Goal: Information Seeking & Learning: Learn about a topic

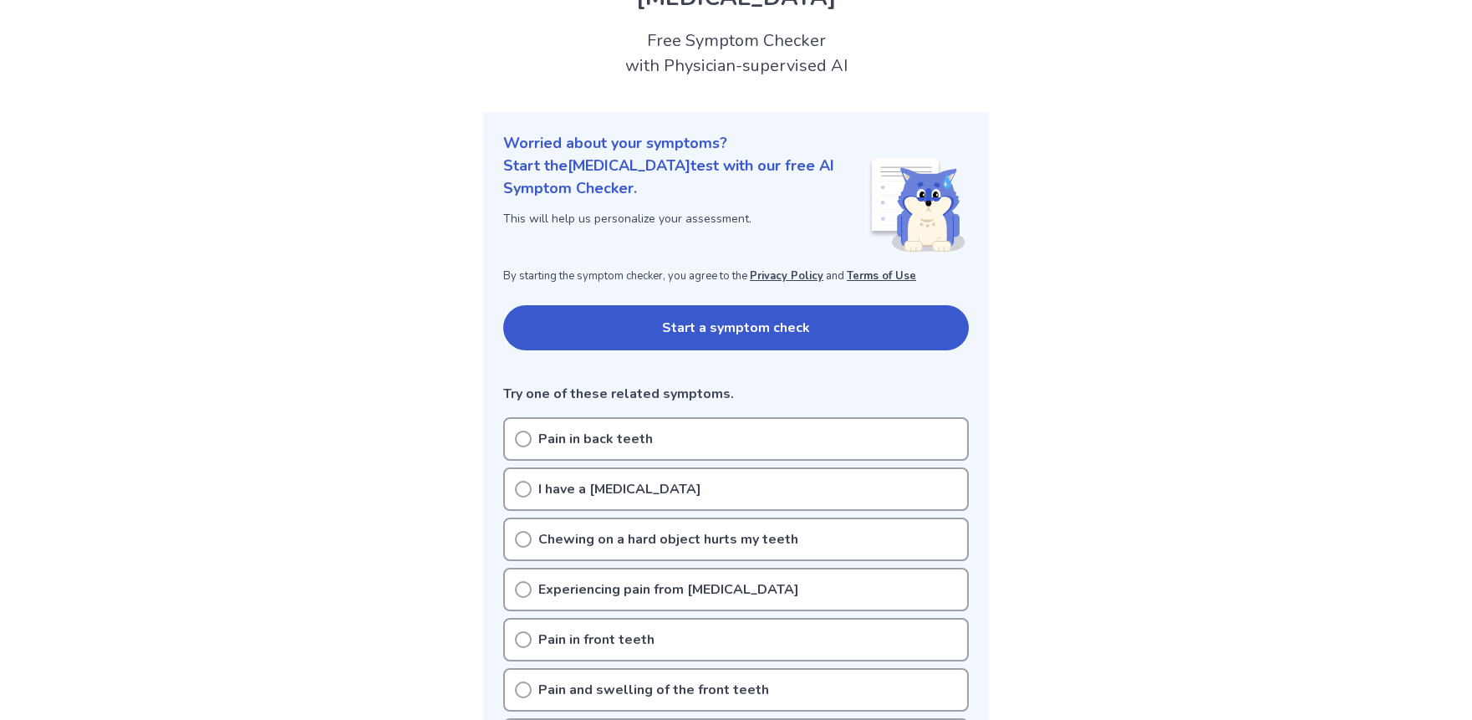
click at [517, 438] on icon at bounding box center [523, 438] width 17 height 17
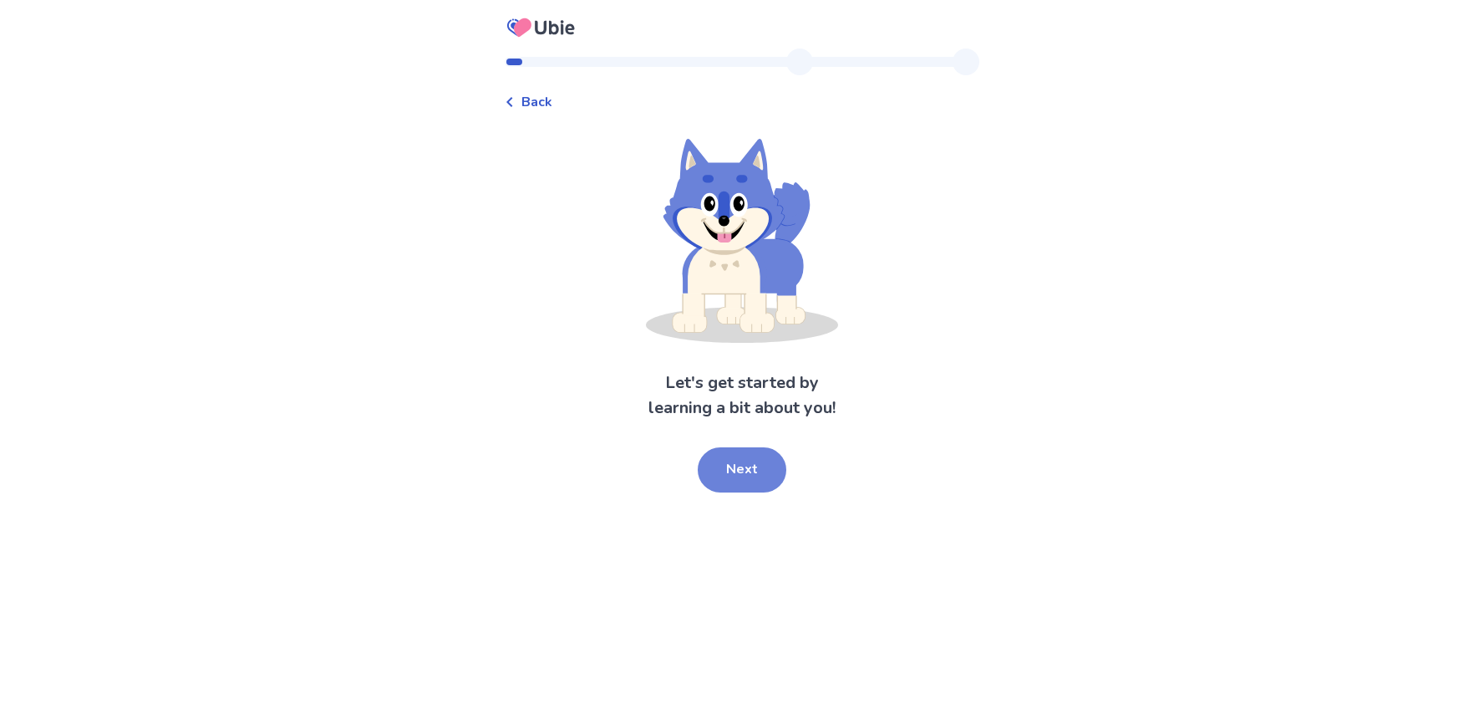
click at [732, 461] on button "Next" at bounding box center [742, 469] width 89 height 45
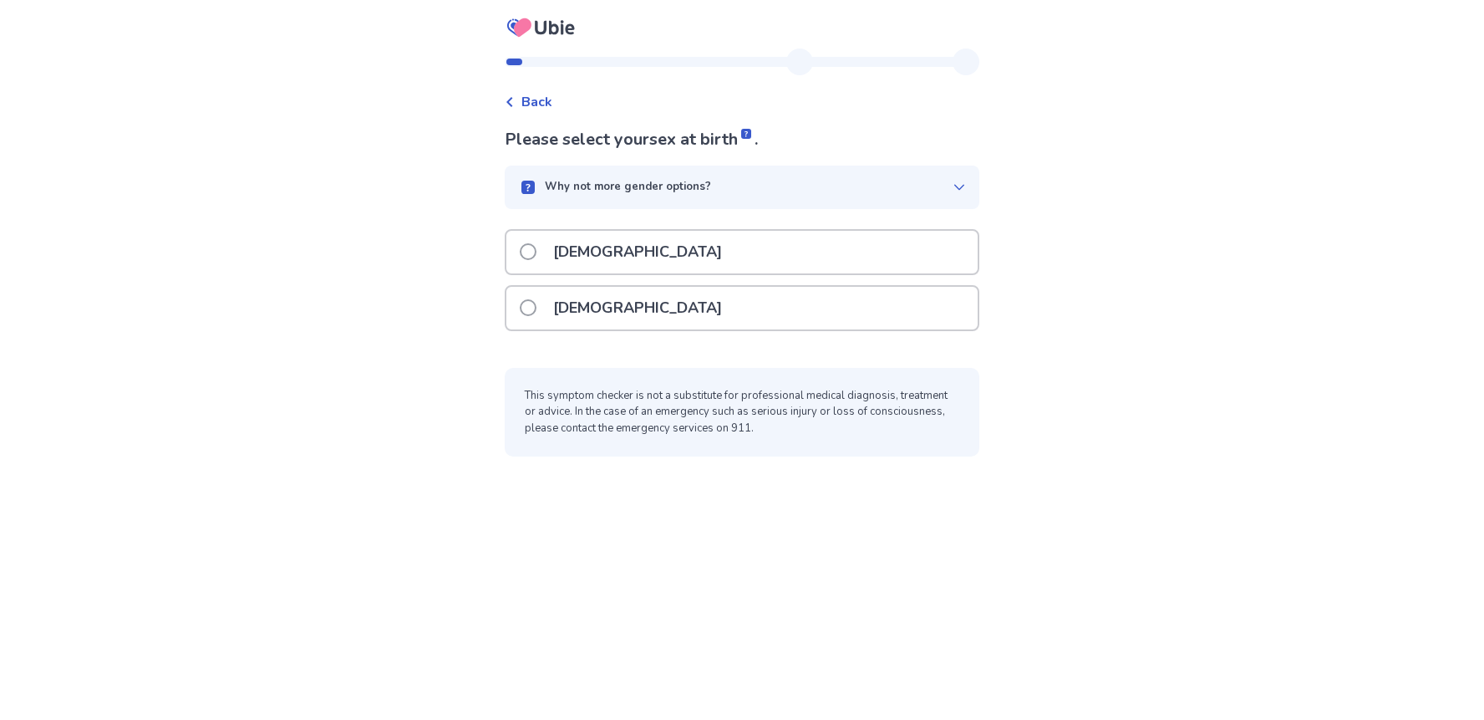
click at [673, 318] on div "[DEMOGRAPHIC_DATA]" at bounding box center [741, 308] width 471 height 43
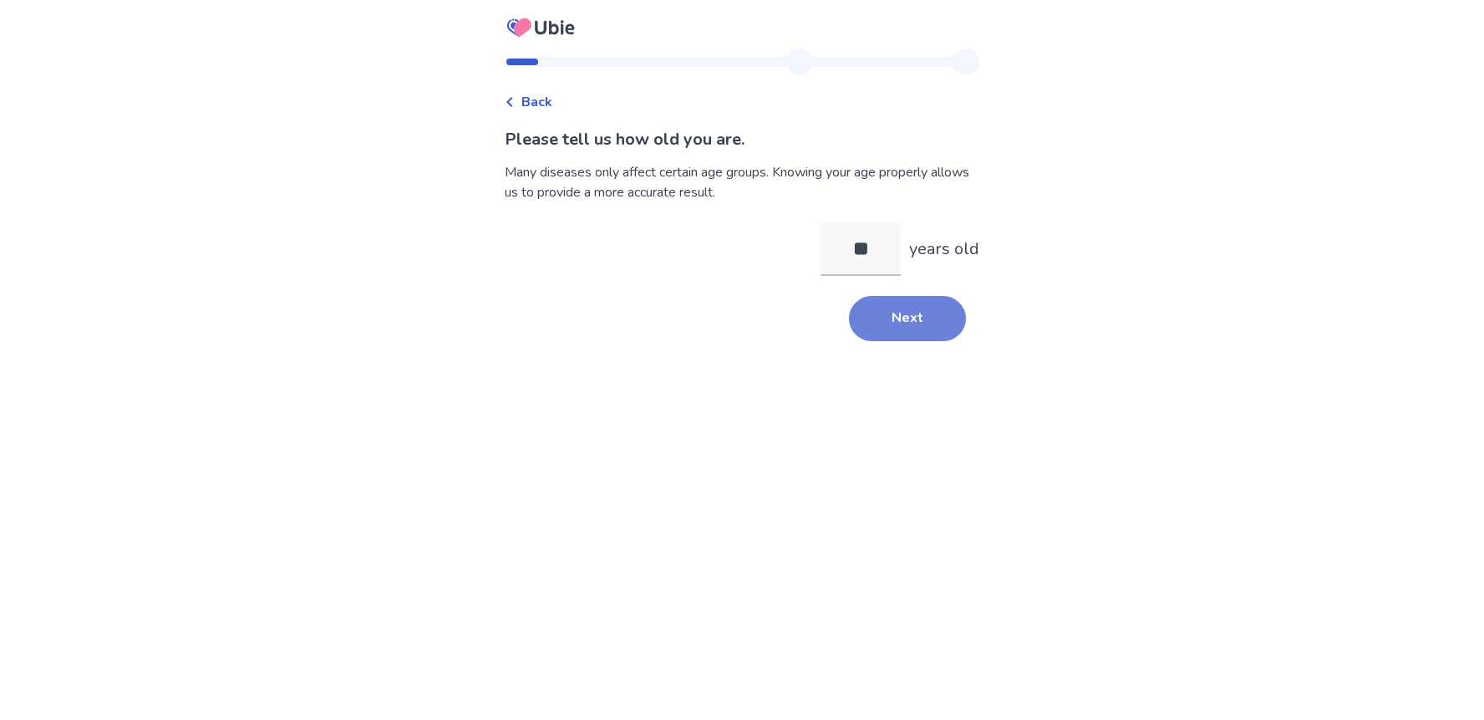
type input "**"
click at [852, 330] on button "Next" at bounding box center [907, 318] width 117 height 45
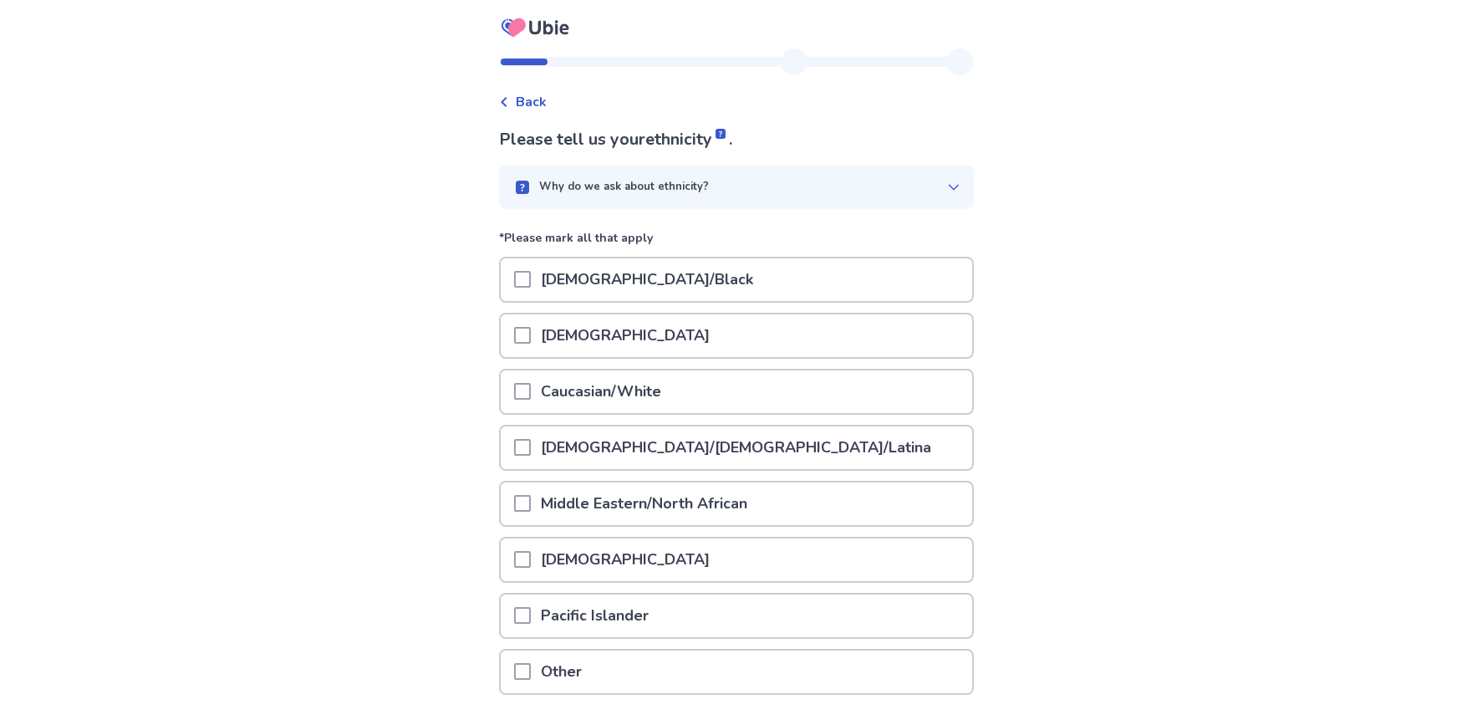
click at [721, 389] on div "Caucasian/White" at bounding box center [736, 391] width 471 height 43
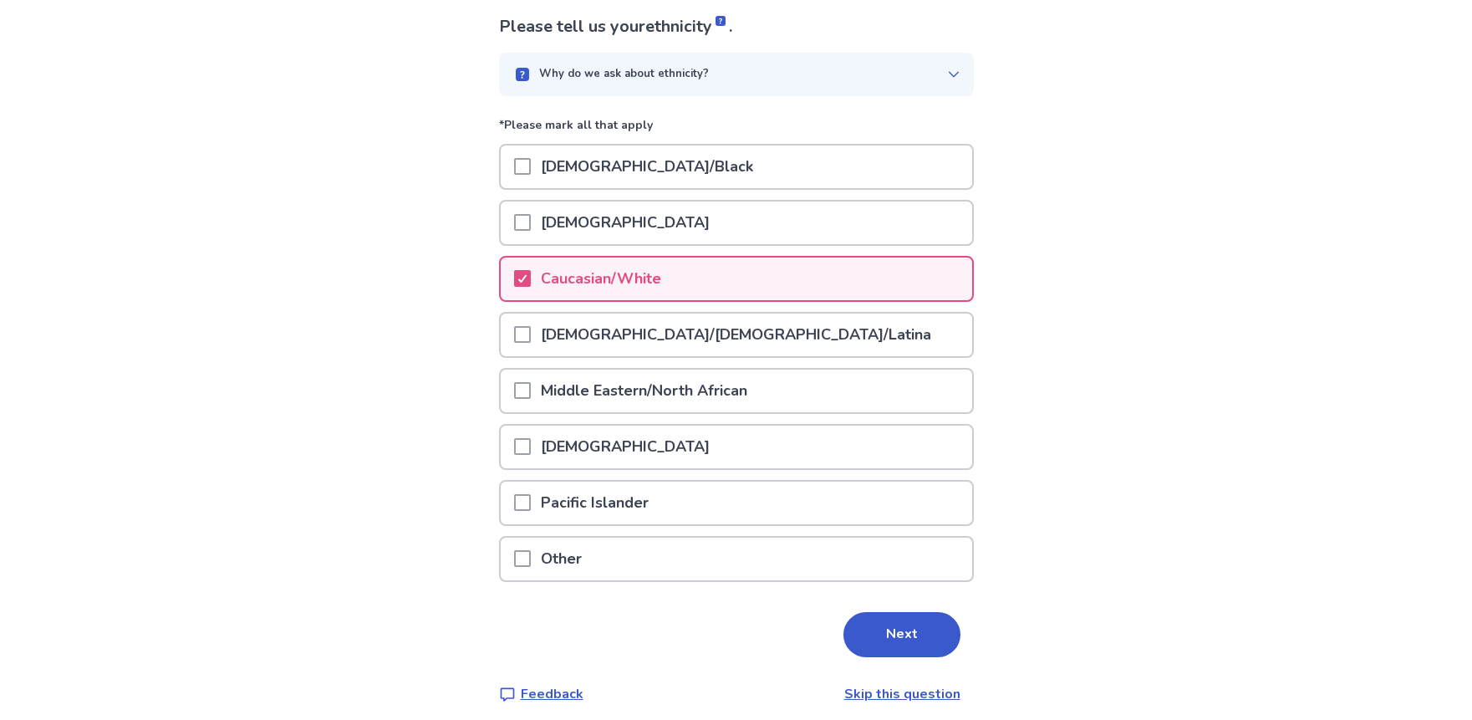
scroll to position [124, 0]
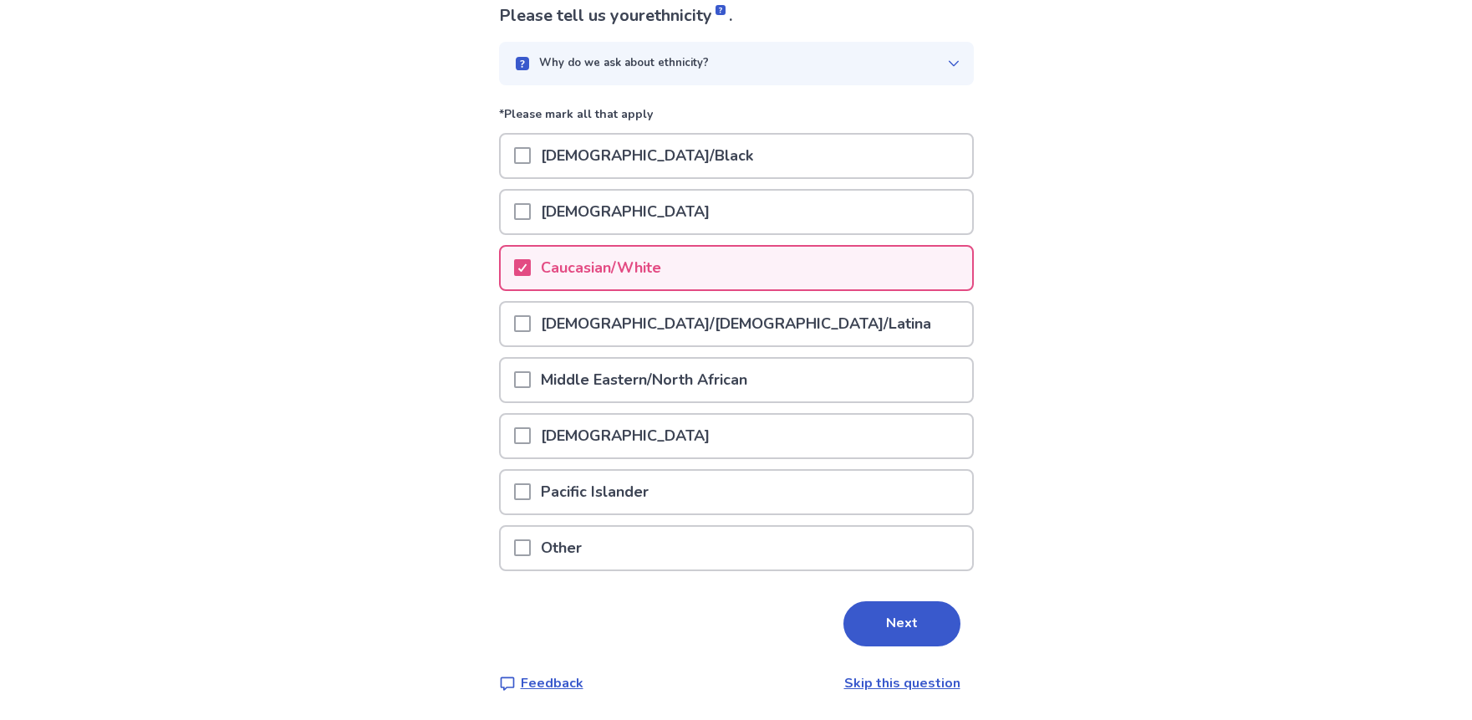
click at [885, 613] on button "Next" at bounding box center [901, 623] width 117 height 45
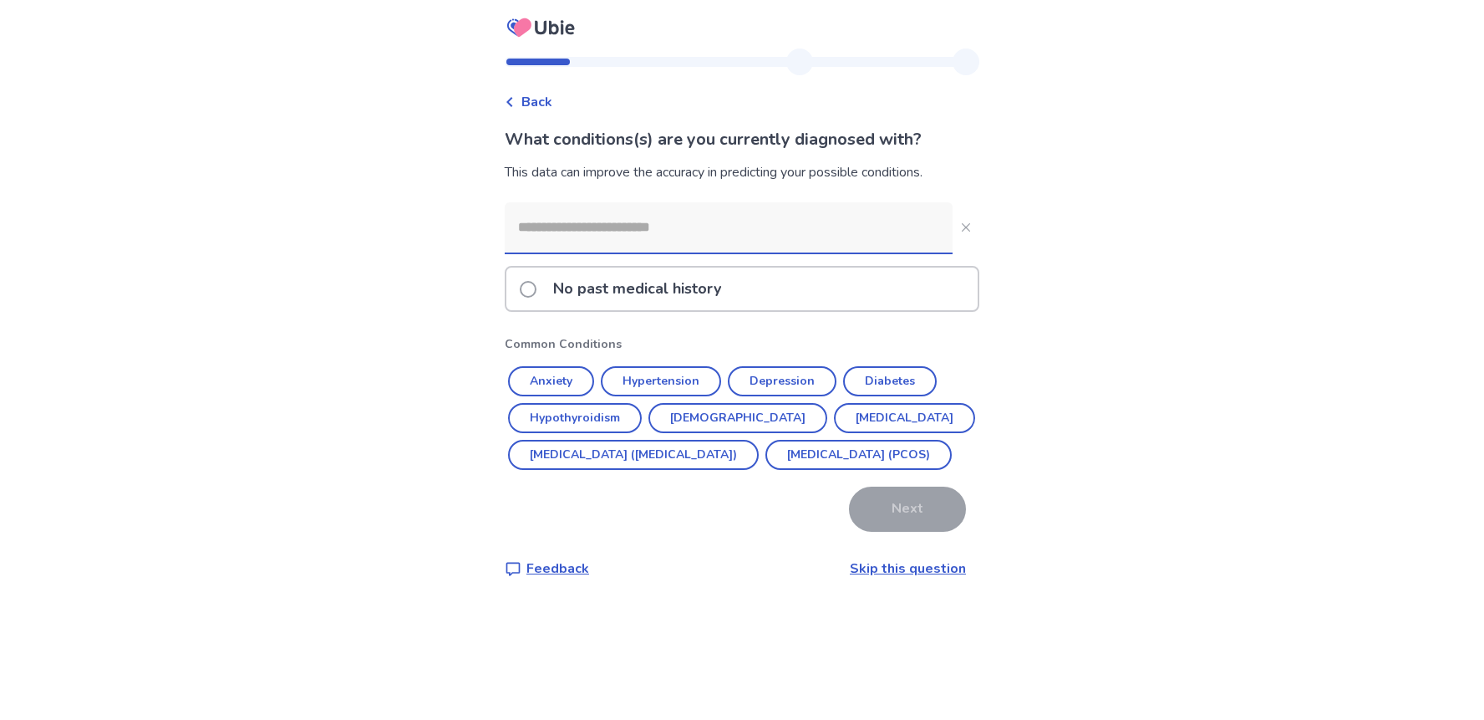
click at [537, 296] on span at bounding box center [528, 289] width 17 height 17
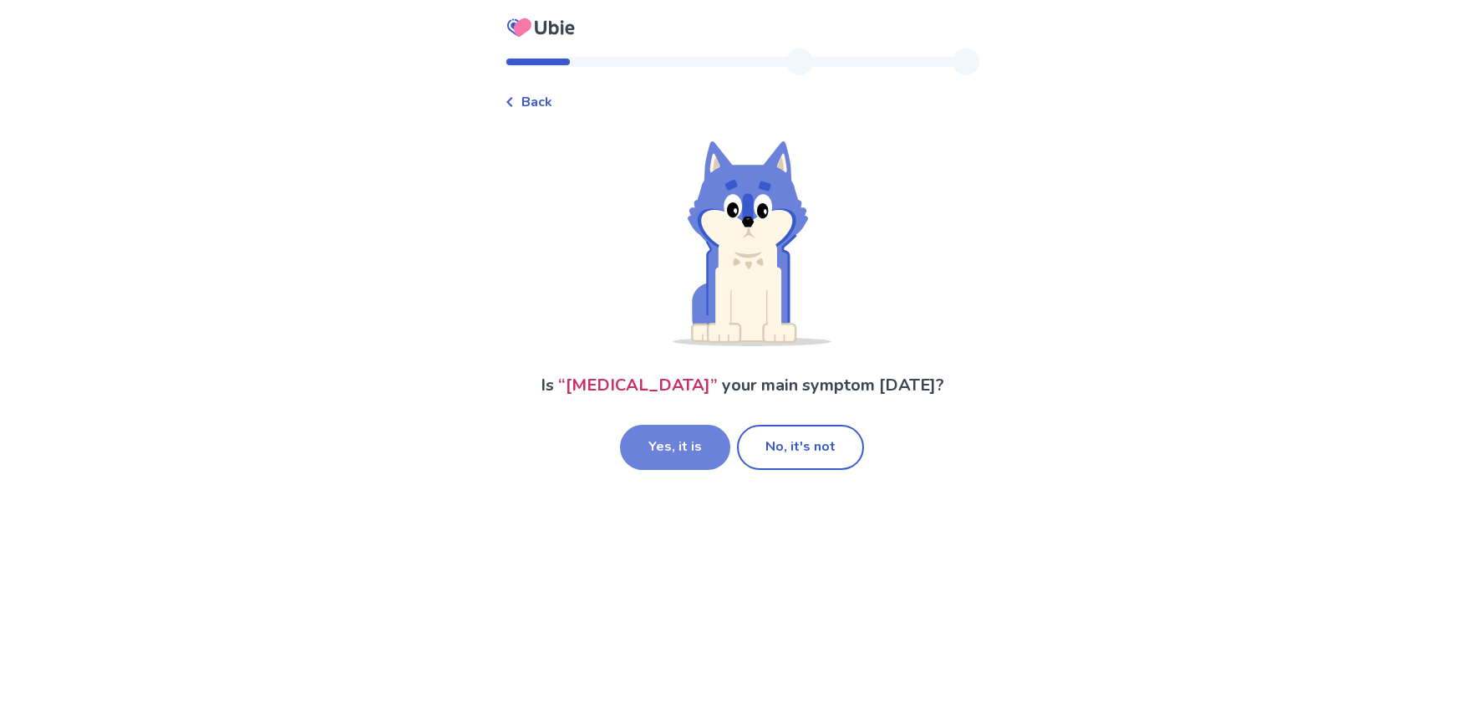
click at [684, 454] on button "Yes, it is" at bounding box center [675, 447] width 110 height 45
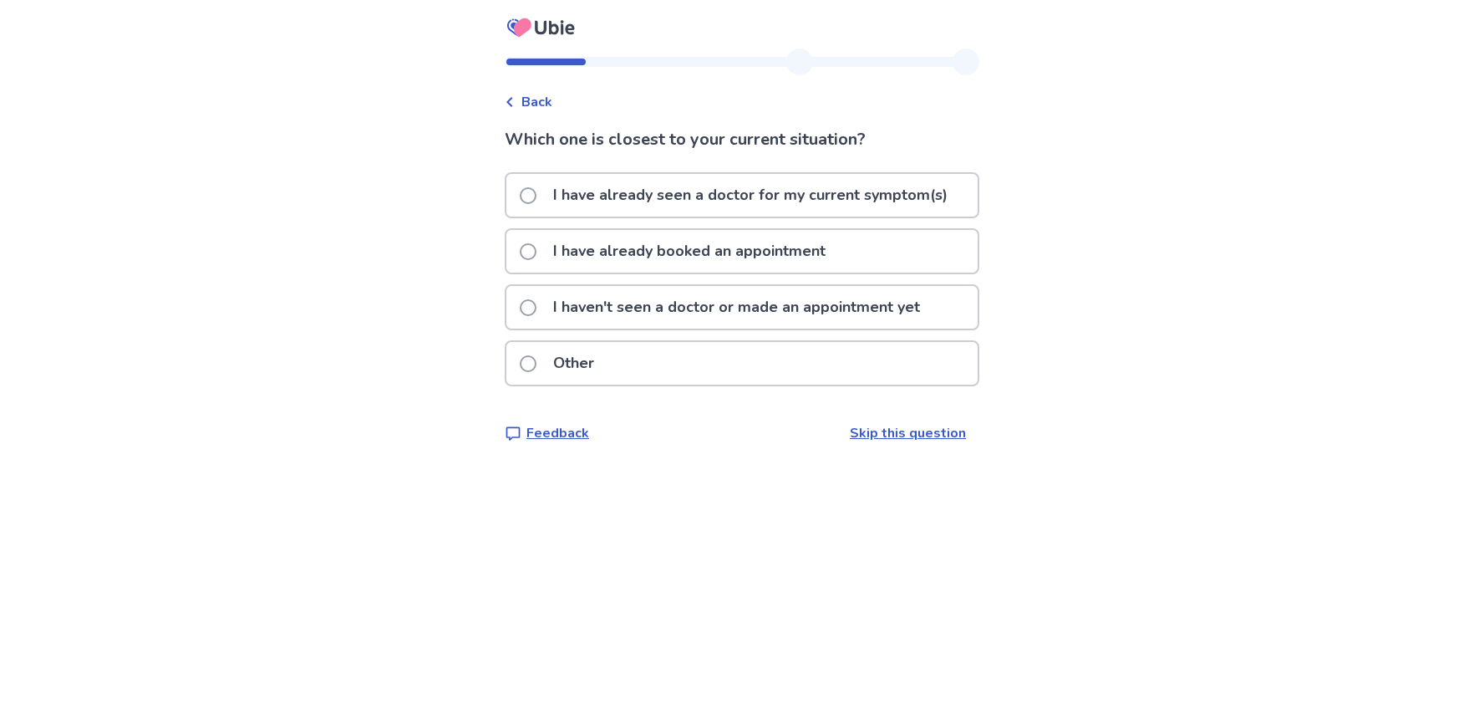
click at [711, 259] on p "I have already booked an appointment" at bounding box center [689, 251] width 293 height 43
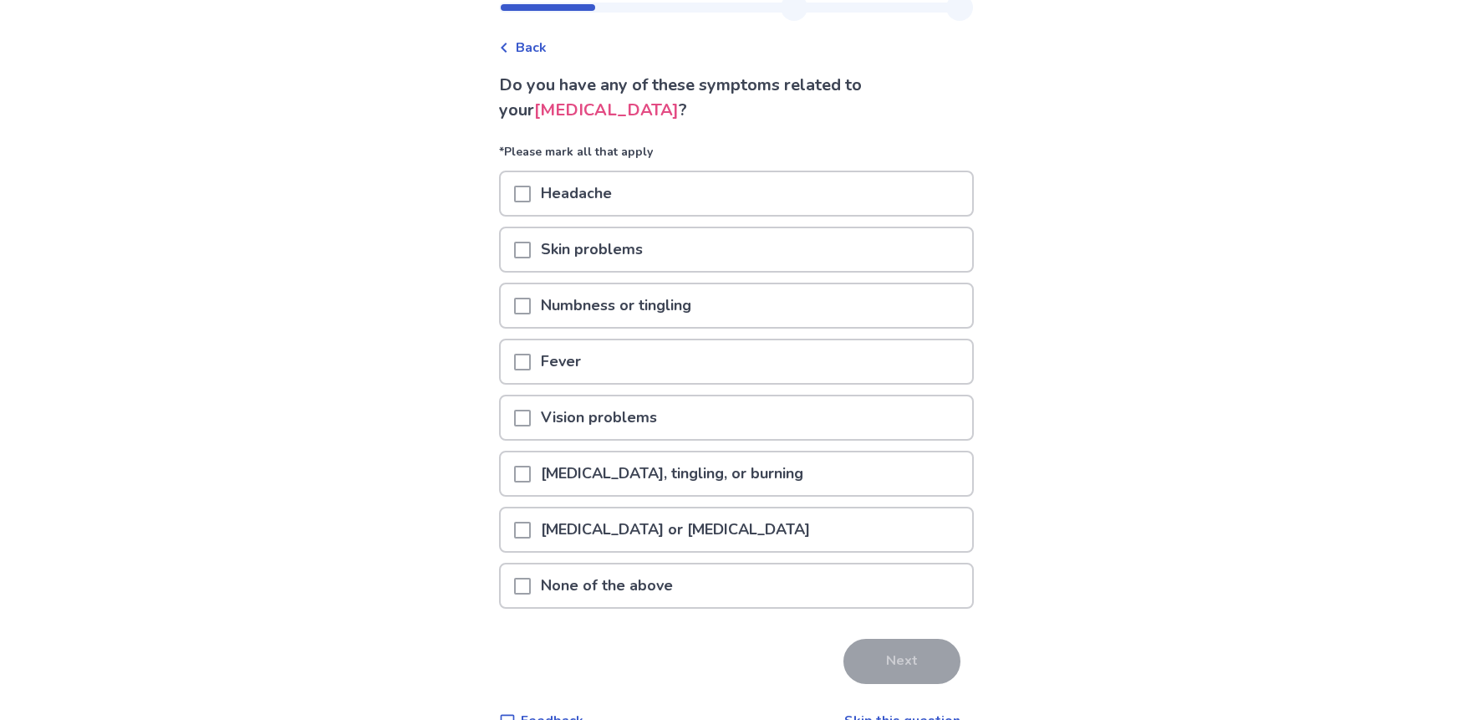
scroll to position [84, 0]
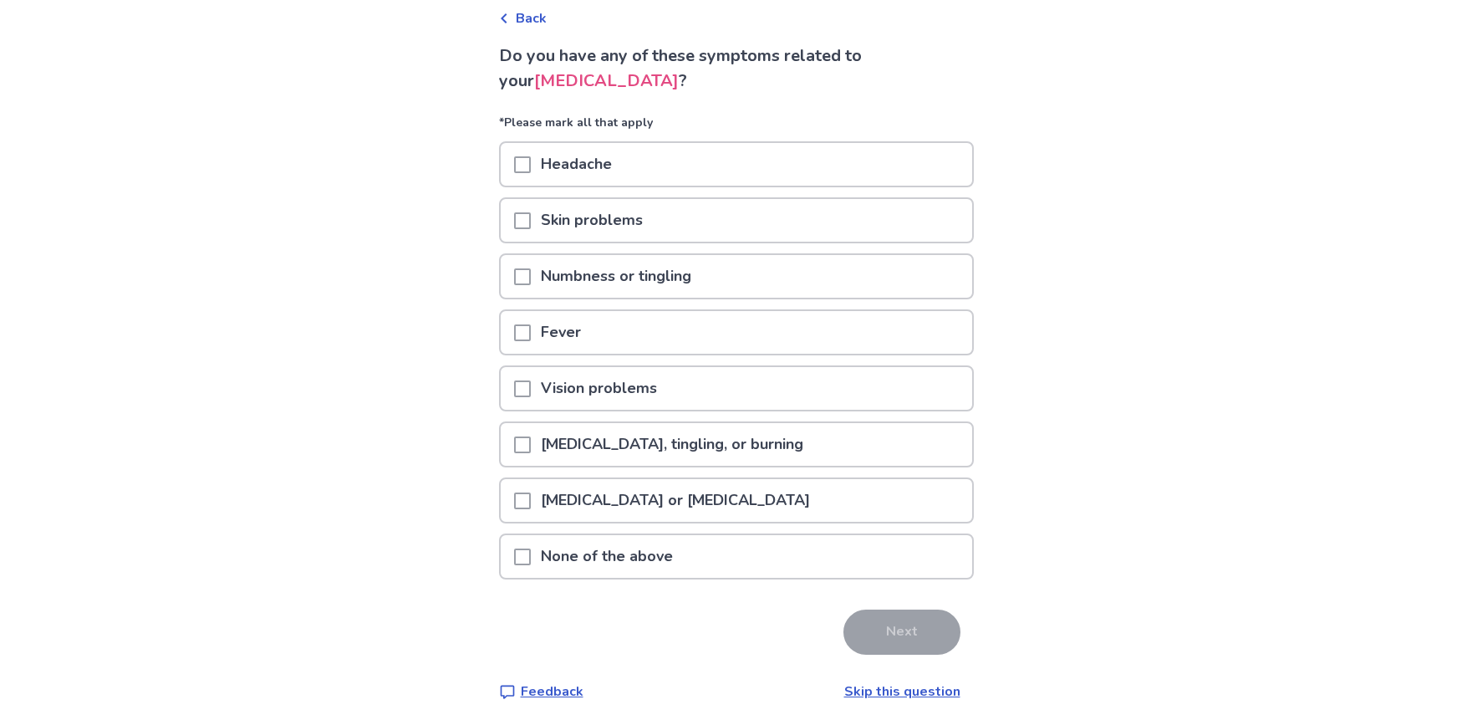
click at [633, 567] on p "None of the above" at bounding box center [607, 556] width 152 height 43
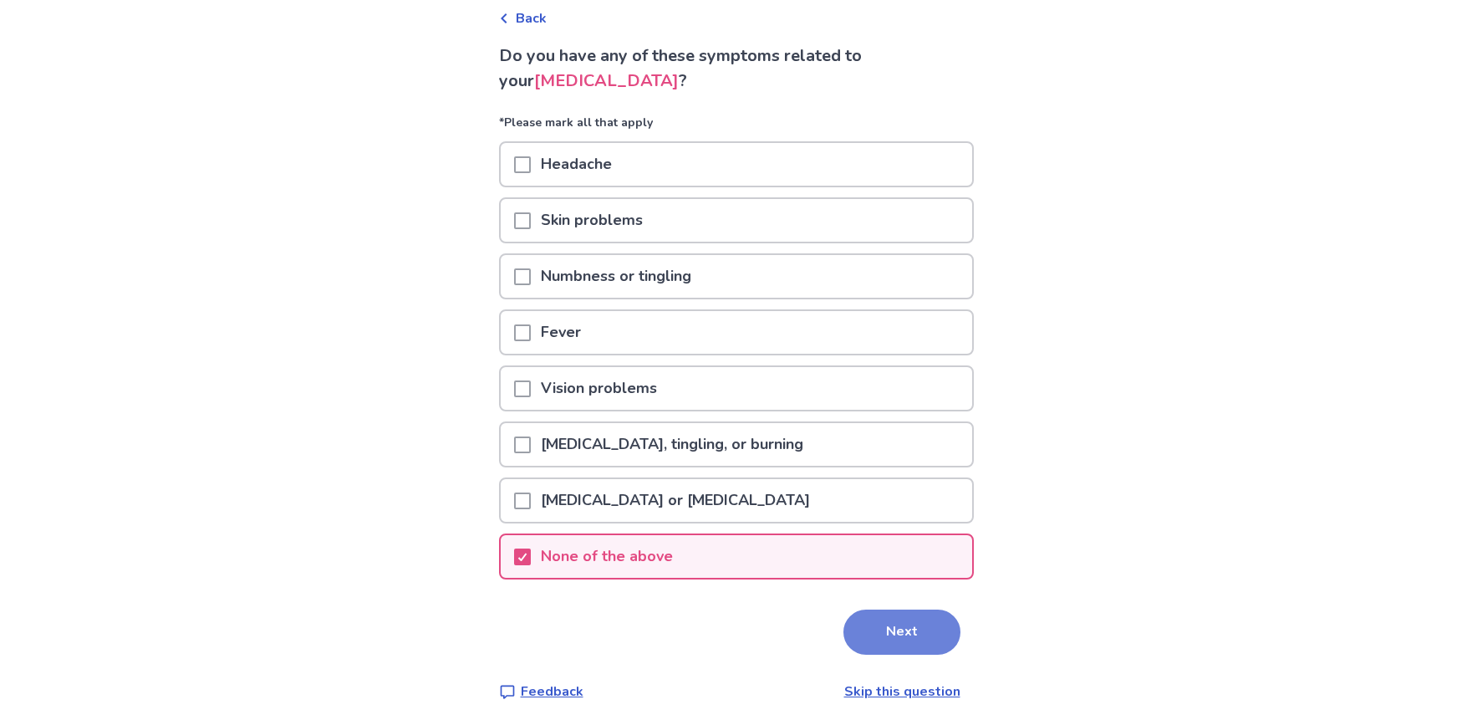
click at [931, 633] on button "Next" at bounding box center [901, 631] width 117 height 45
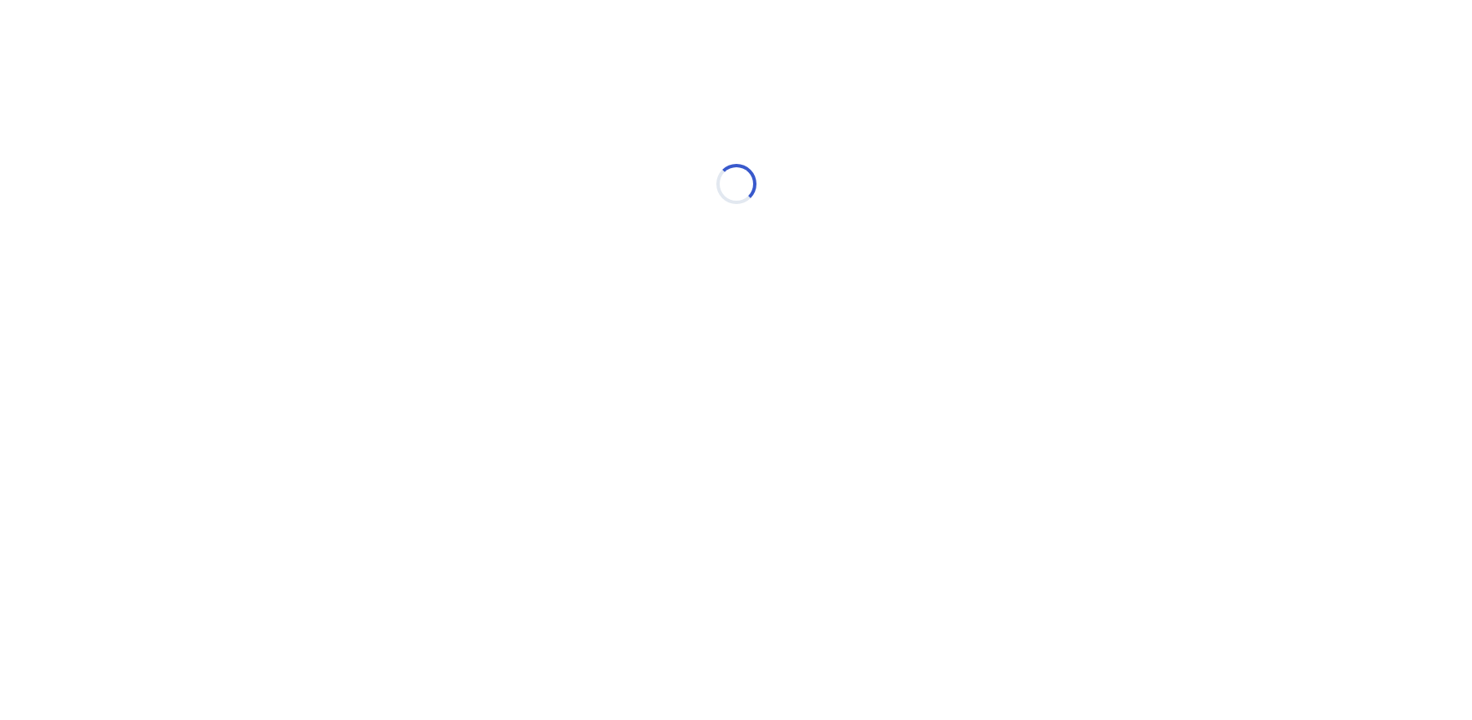
scroll to position [0, 0]
select select "*"
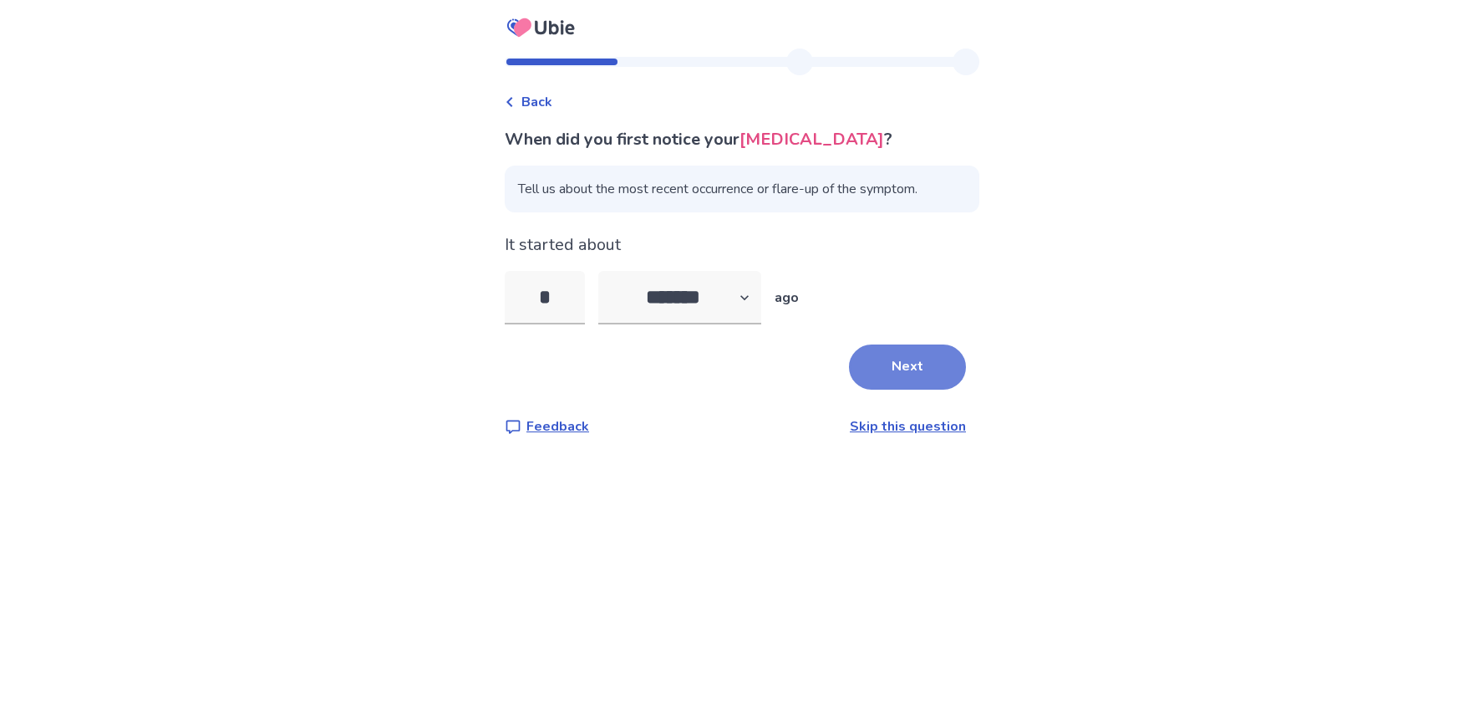
type input "*"
click at [875, 369] on button "Next" at bounding box center [907, 366] width 117 height 45
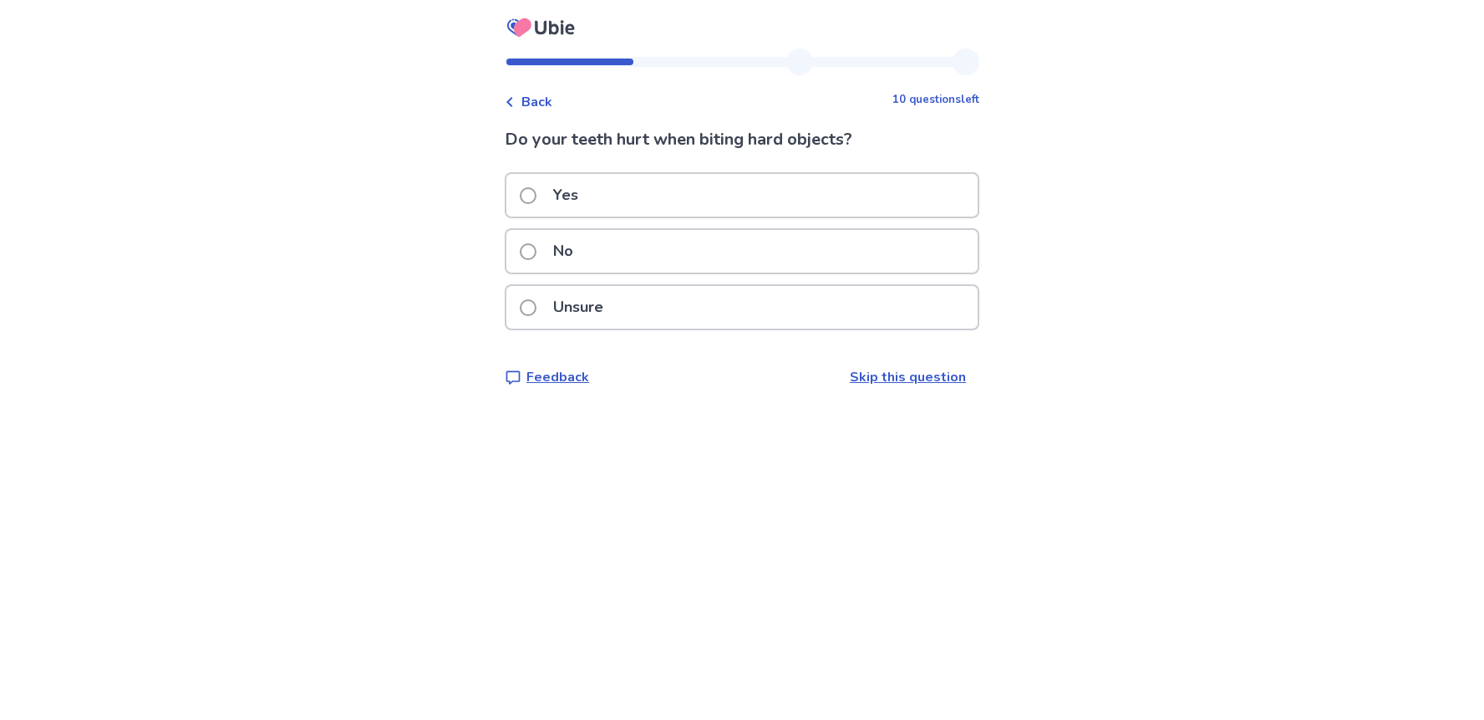
click at [635, 194] on div "Yes" at bounding box center [741, 195] width 471 height 43
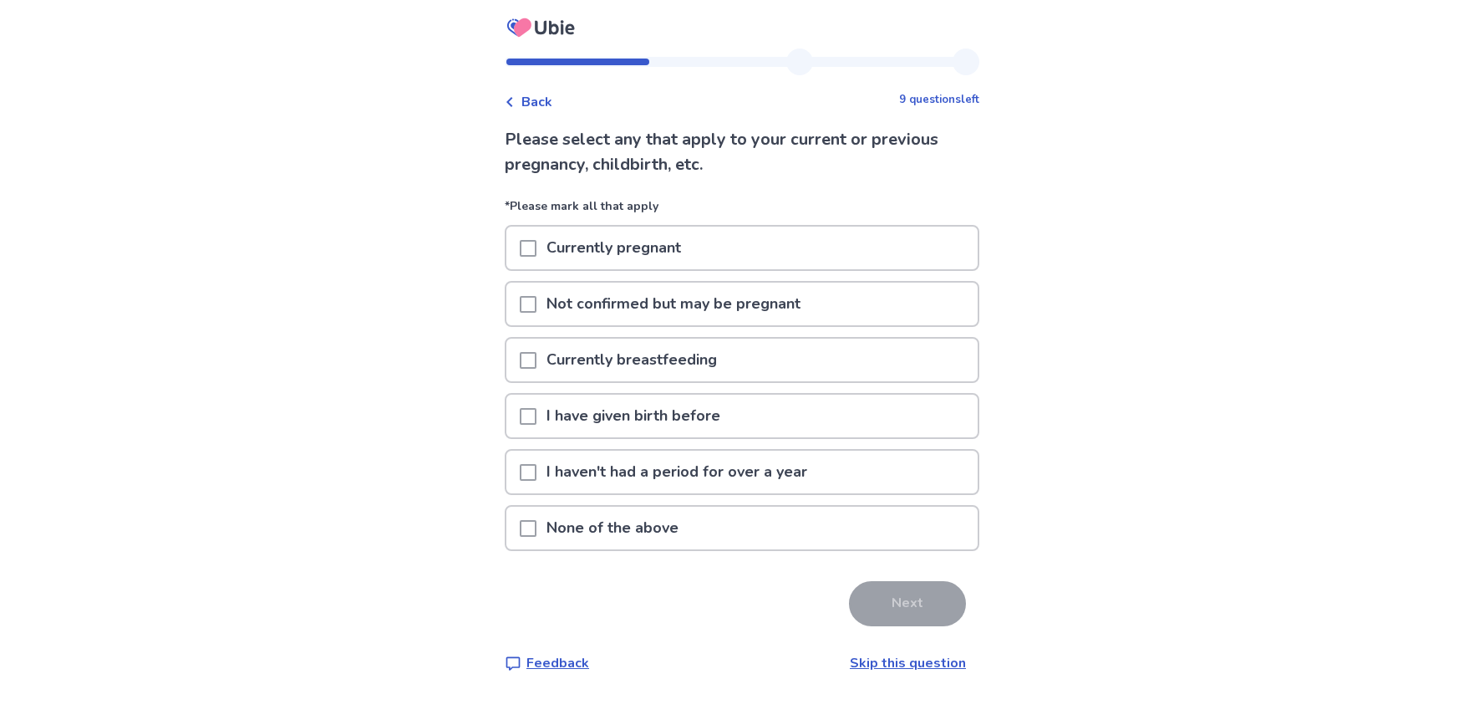
click at [535, 524] on span at bounding box center [528, 528] width 17 height 17
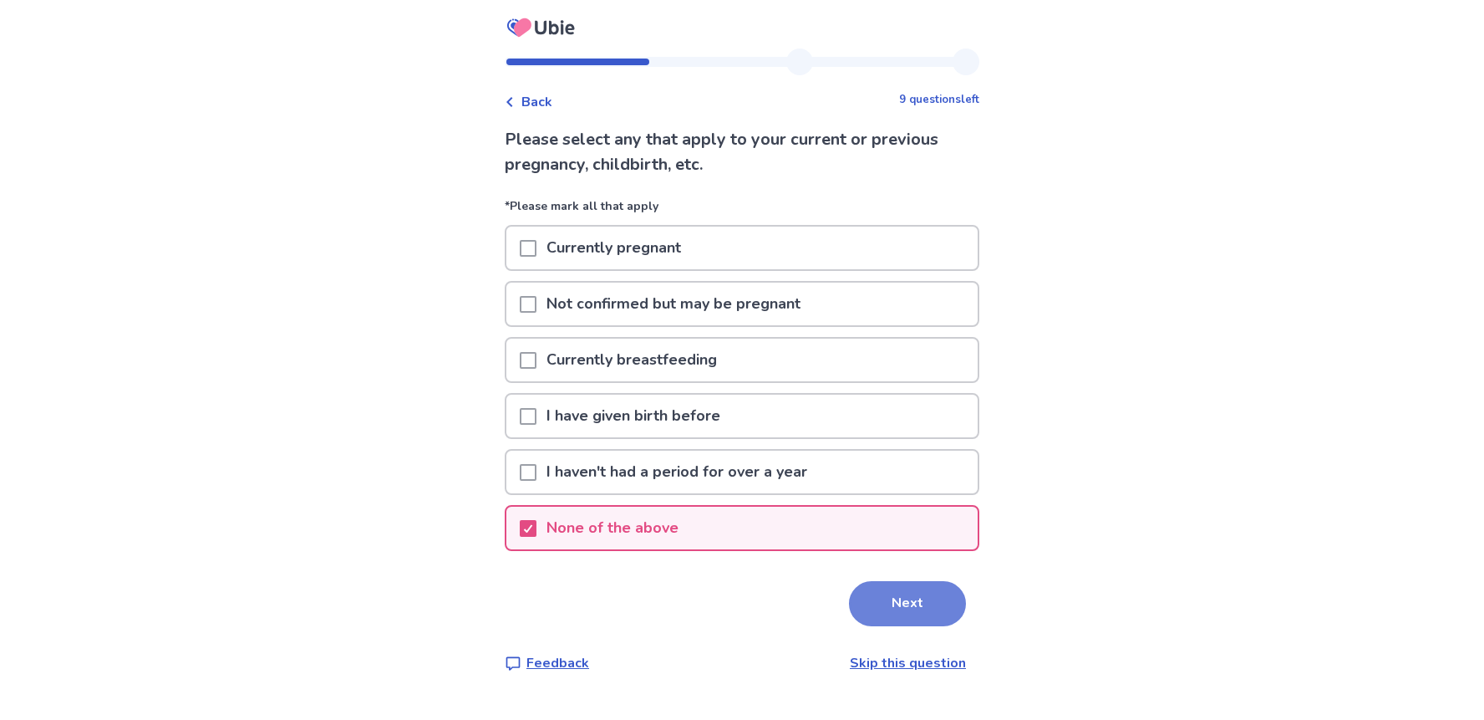
click at [875, 598] on button "Next" at bounding box center [907, 603] width 117 height 45
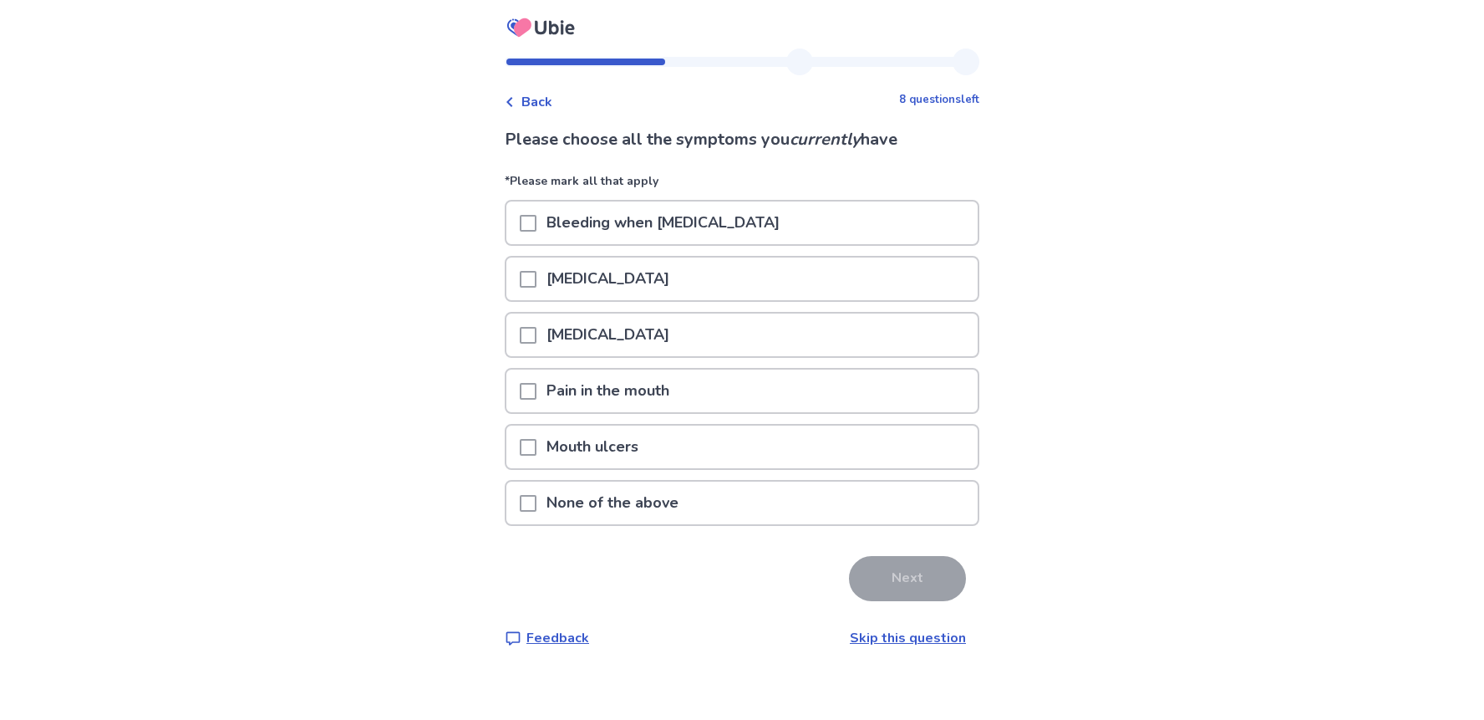
click at [537, 282] on span at bounding box center [528, 279] width 17 height 17
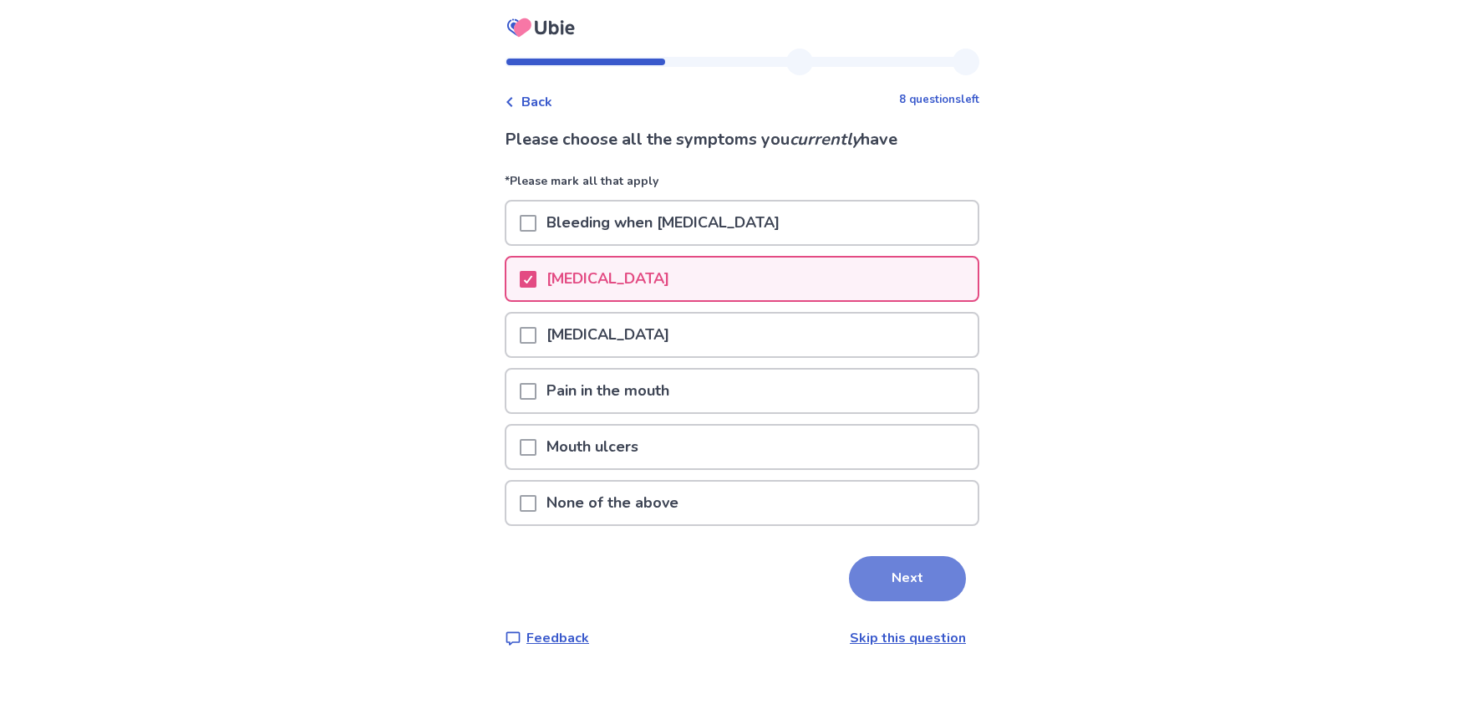
click at [900, 579] on button "Next" at bounding box center [907, 578] width 117 height 45
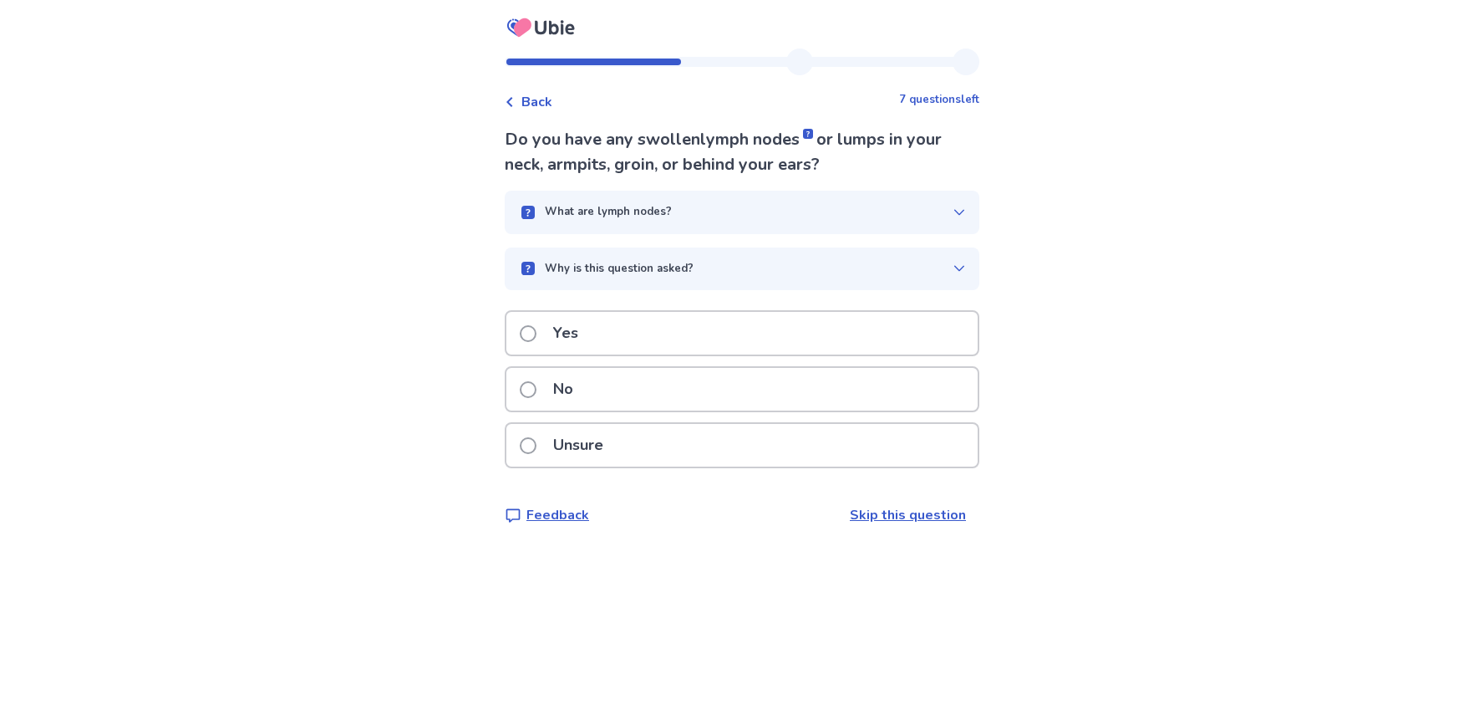
click at [628, 441] on div "Unsure" at bounding box center [741, 445] width 471 height 43
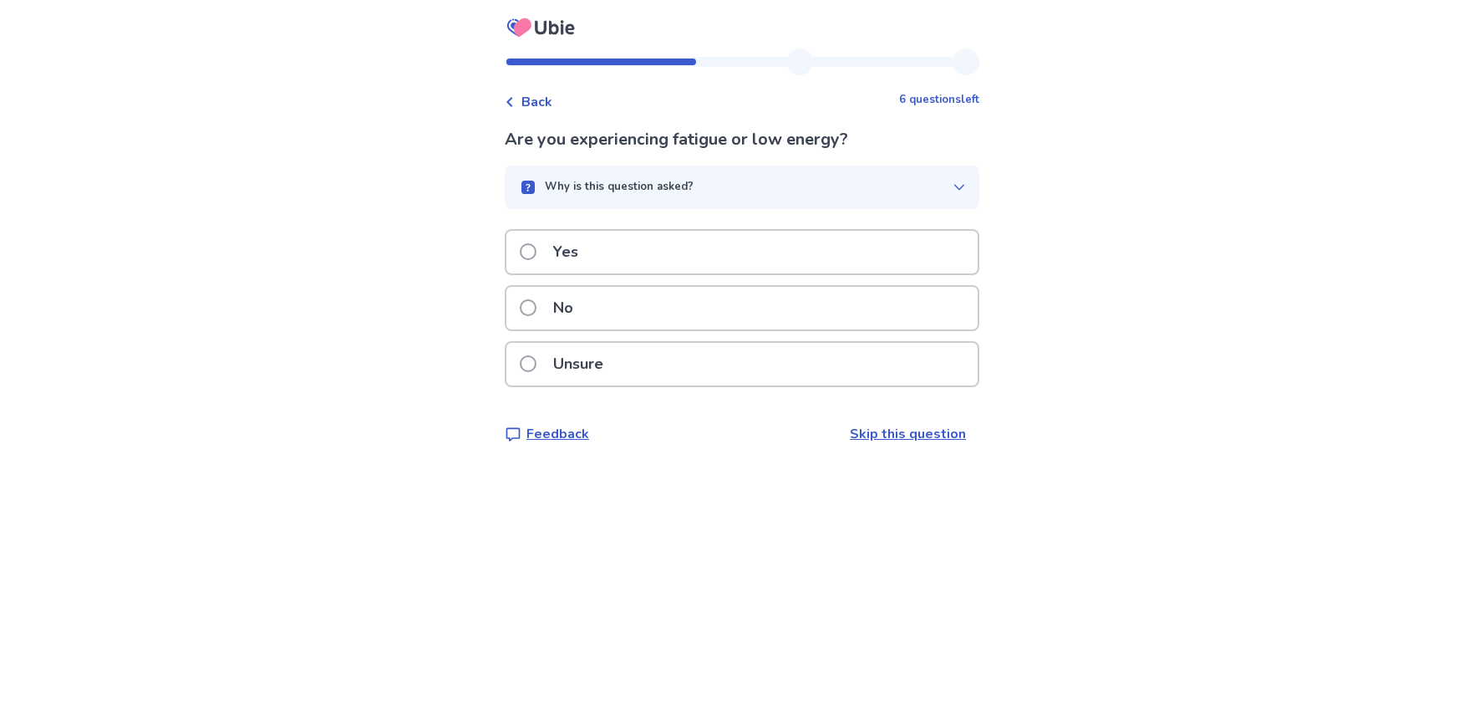
click at [630, 365] on div "Unsure" at bounding box center [741, 364] width 471 height 43
click at [638, 309] on div "No" at bounding box center [741, 308] width 471 height 43
click at [654, 312] on div "No" at bounding box center [741, 308] width 471 height 43
click at [640, 314] on div "No" at bounding box center [741, 308] width 471 height 43
click at [640, 249] on div "Yes" at bounding box center [741, 252] width 471 height 43
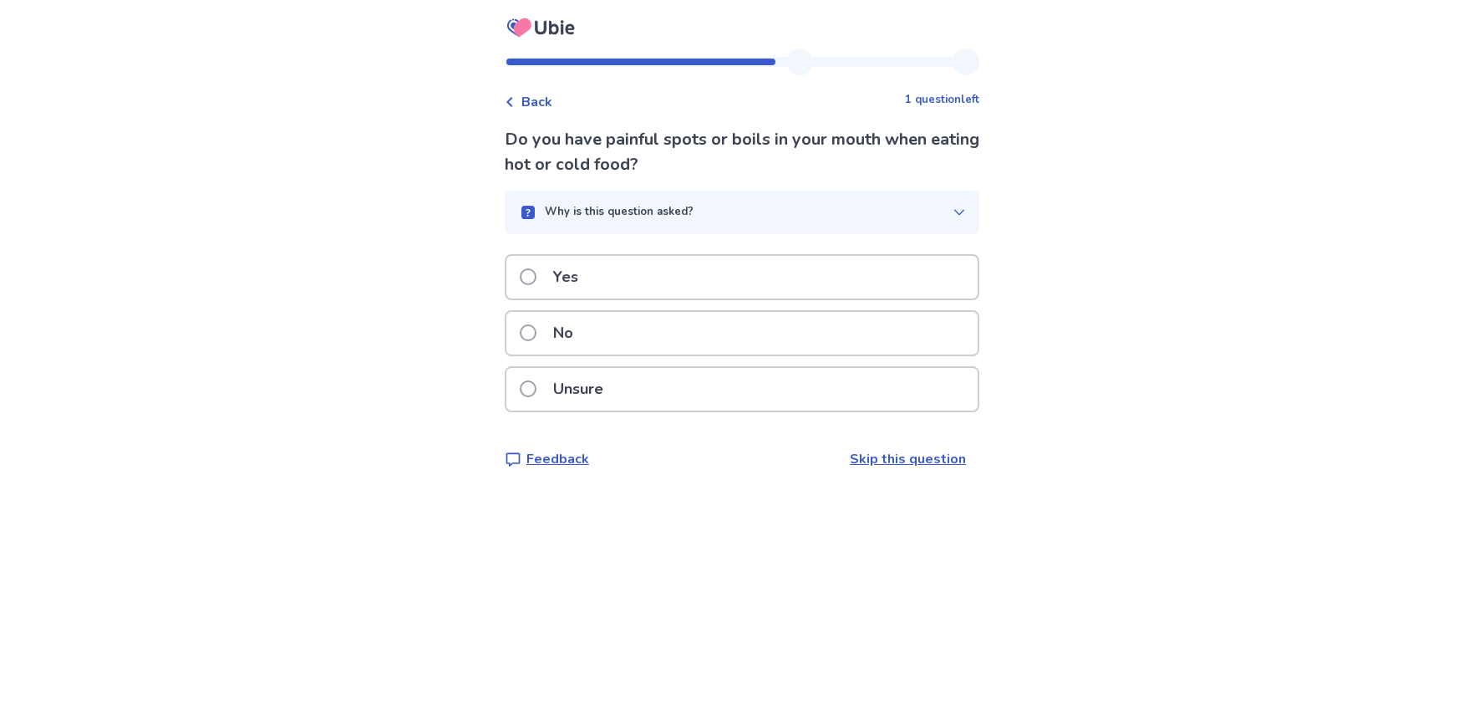
click at [651, 384] on div "Unsure" at bounding box center [741, 389] width 471 height 43
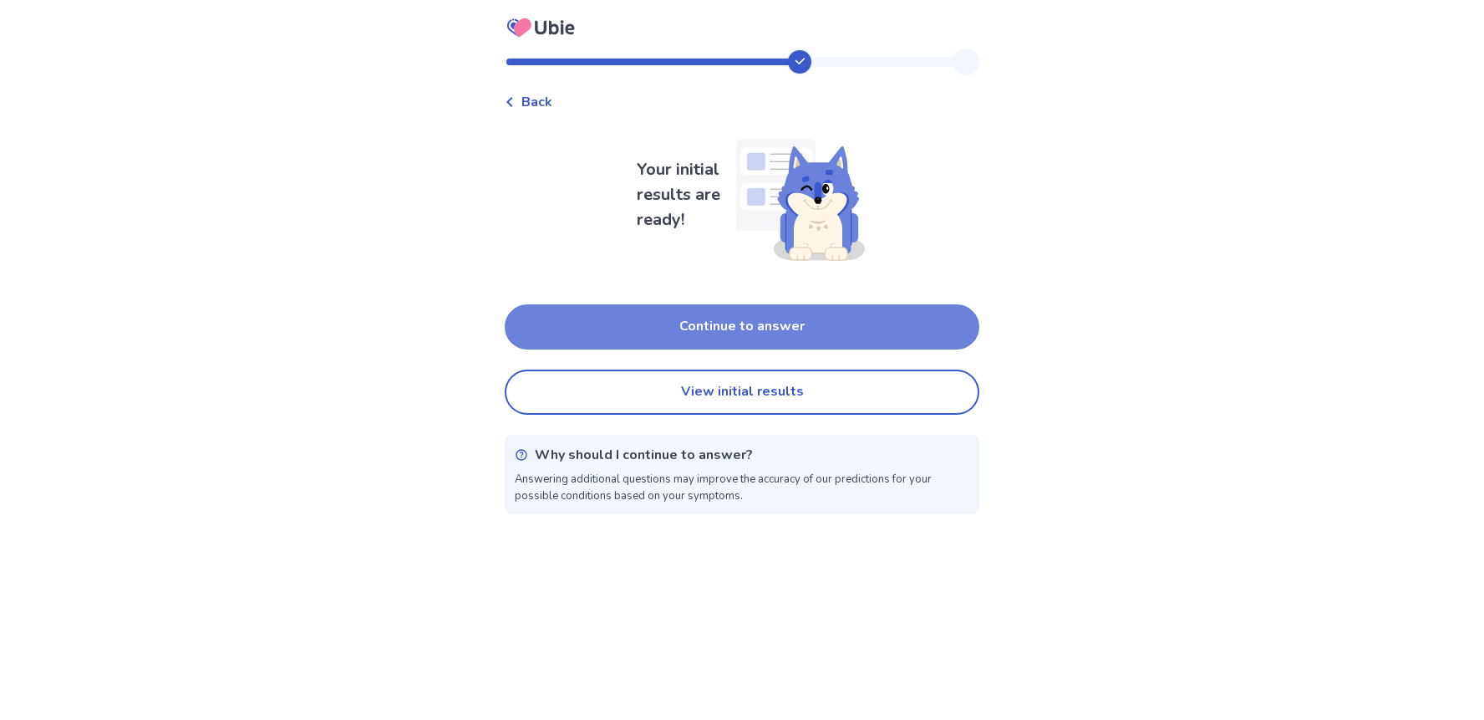
click at [686, 329] on button "Continue to answer" at bounding box center [742, 326] width 475 height 45
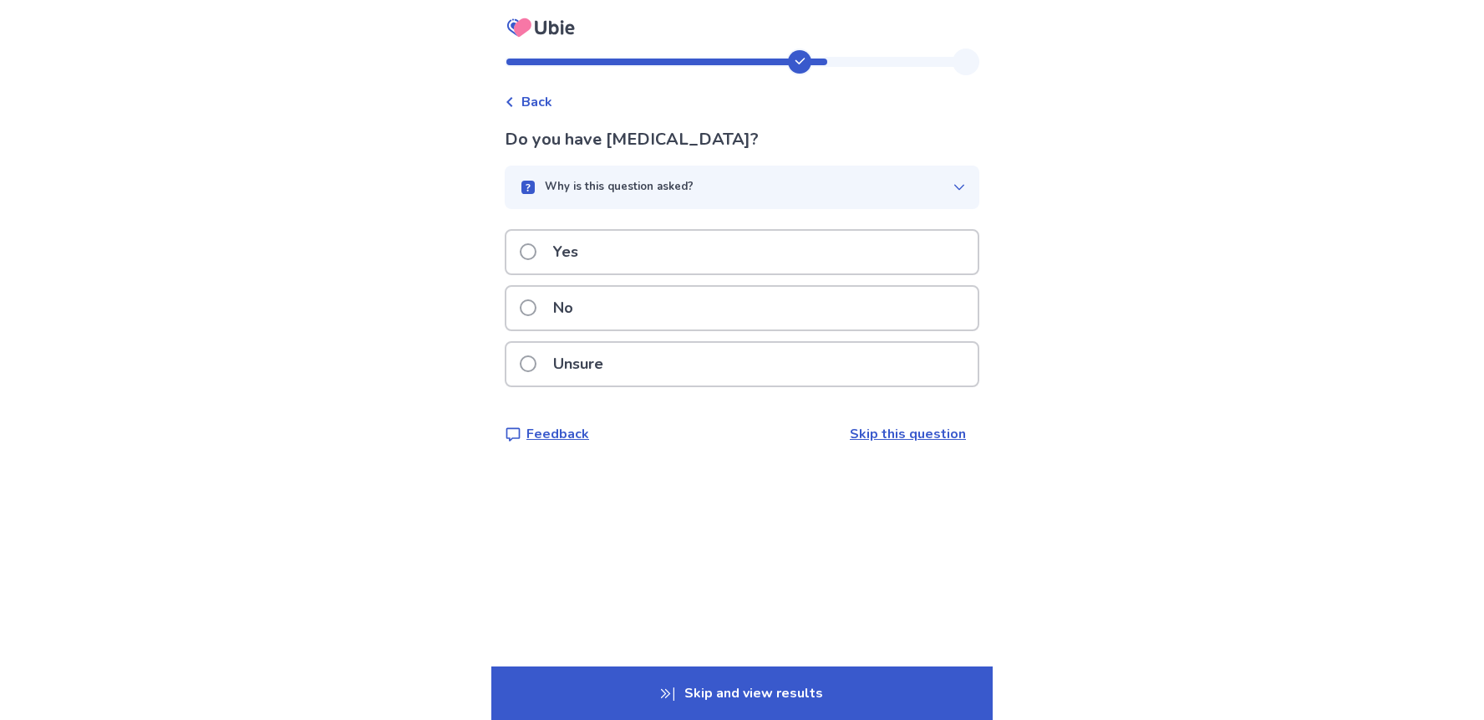
click at [755, 187] on div "Why is this question asked?" at bounding box center [735, 187] width 435 height 17
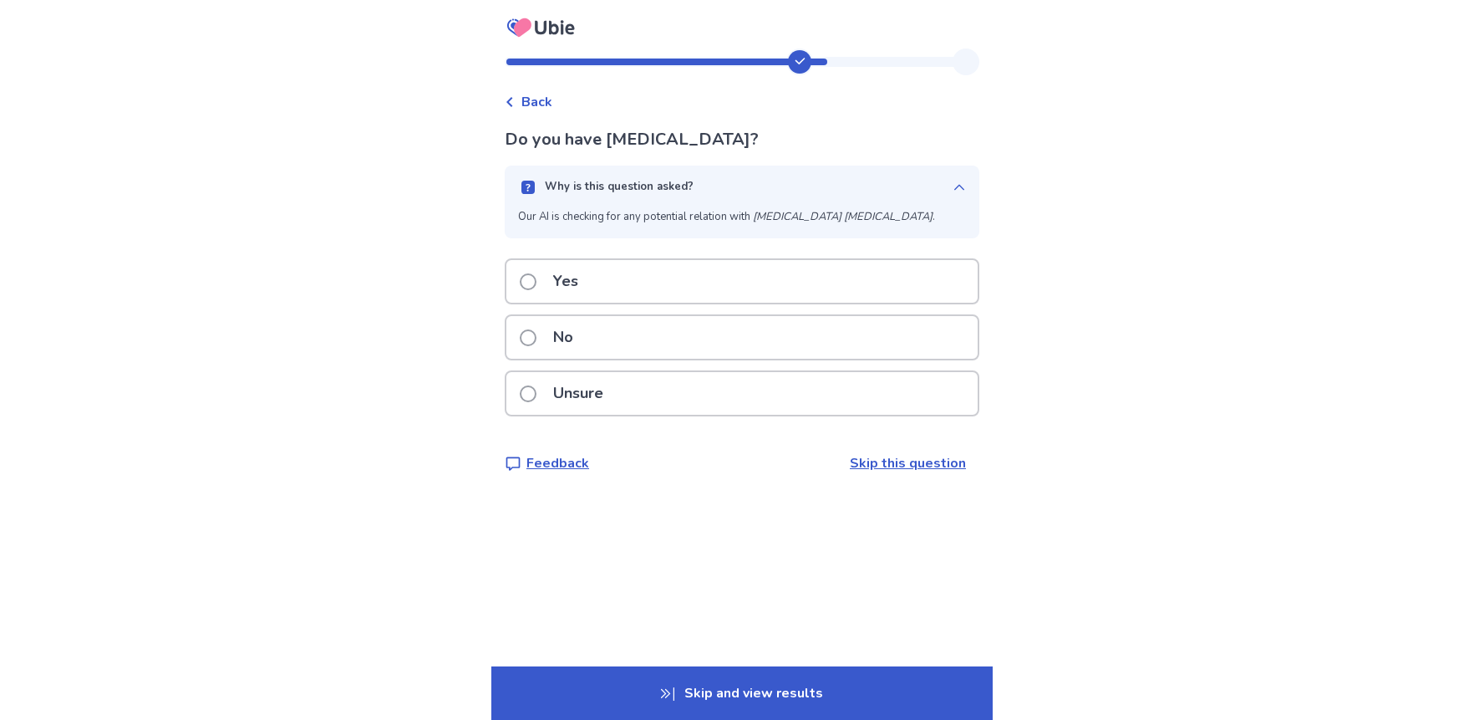
click at [702, 287] on div "Yes" at bounding box center [741, 281] width 471 height 43
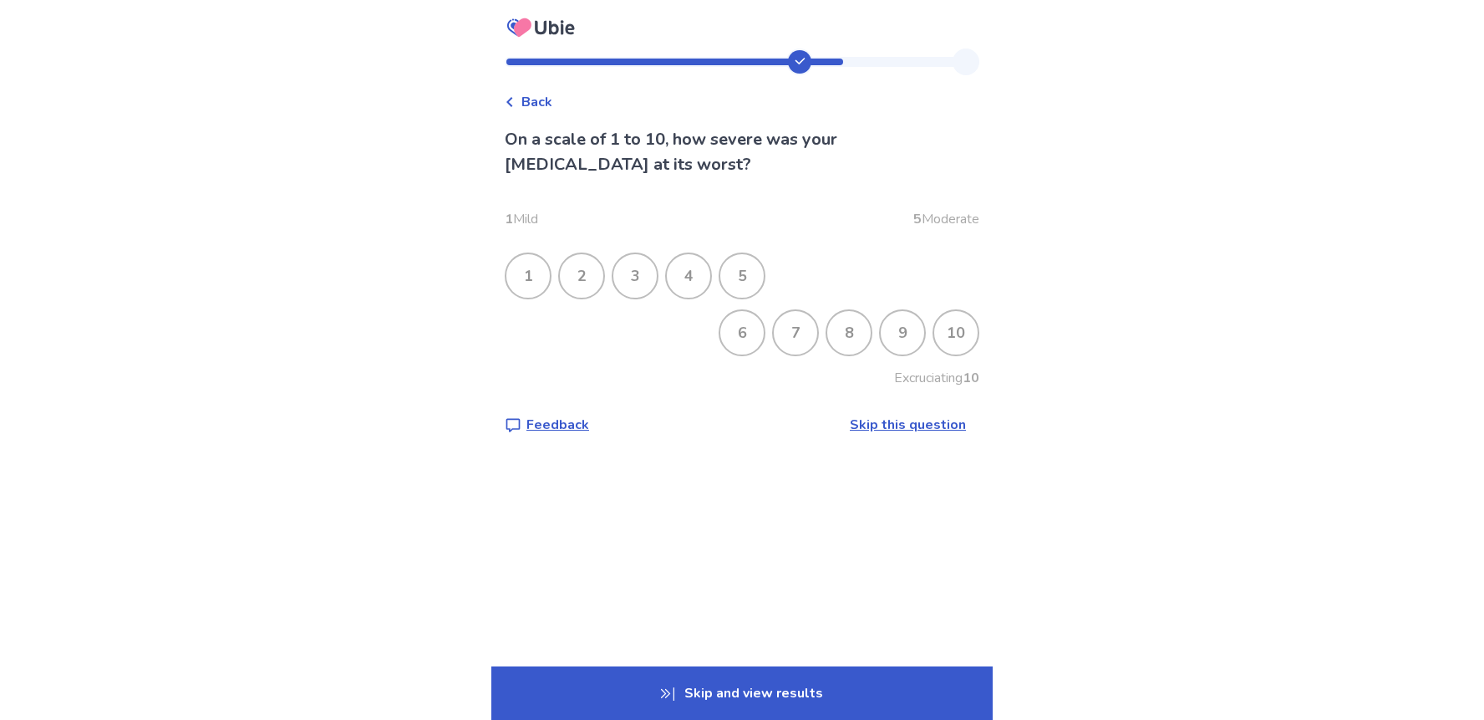
click at [720, 331] on div "6" at bounding box center [741, 332] width 43 height 43
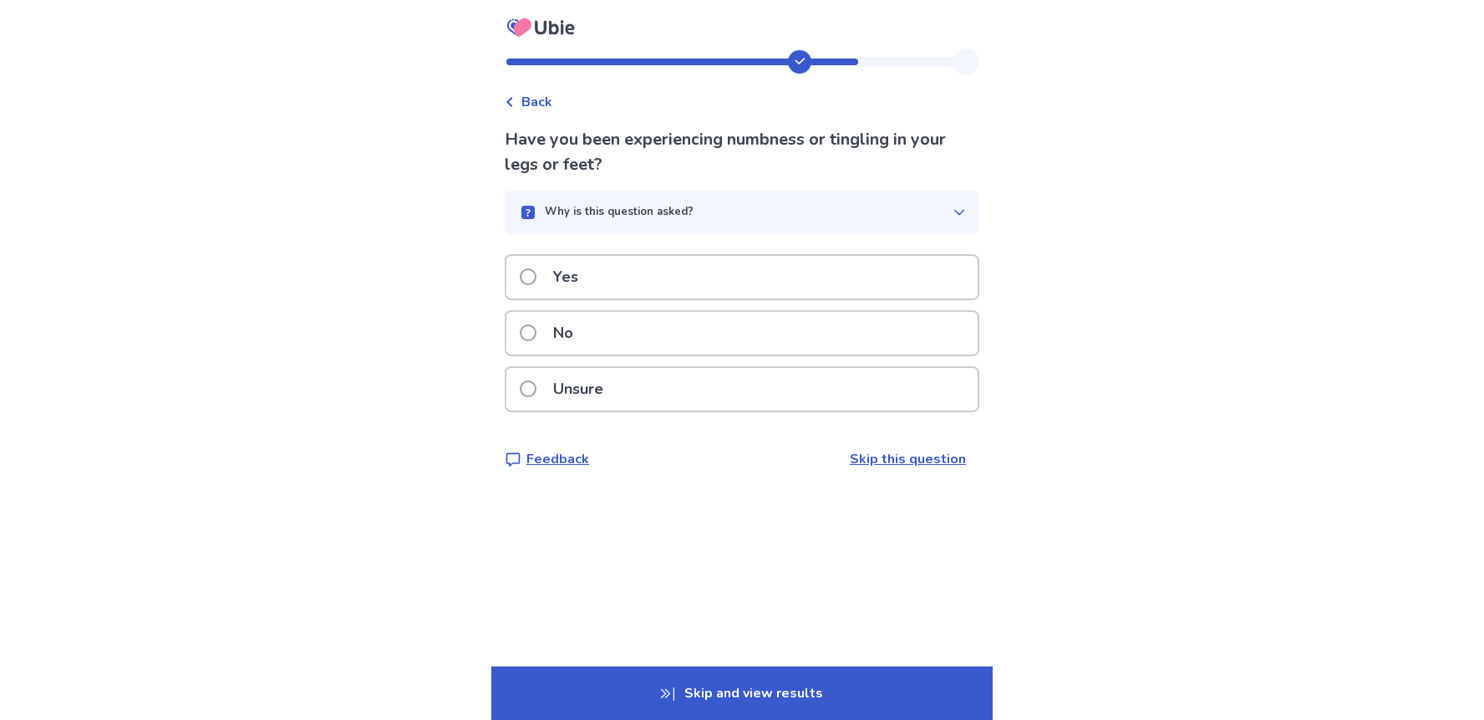
click at [660, 329] on div "No" at bounding box center [741, 333] width 471 height 43
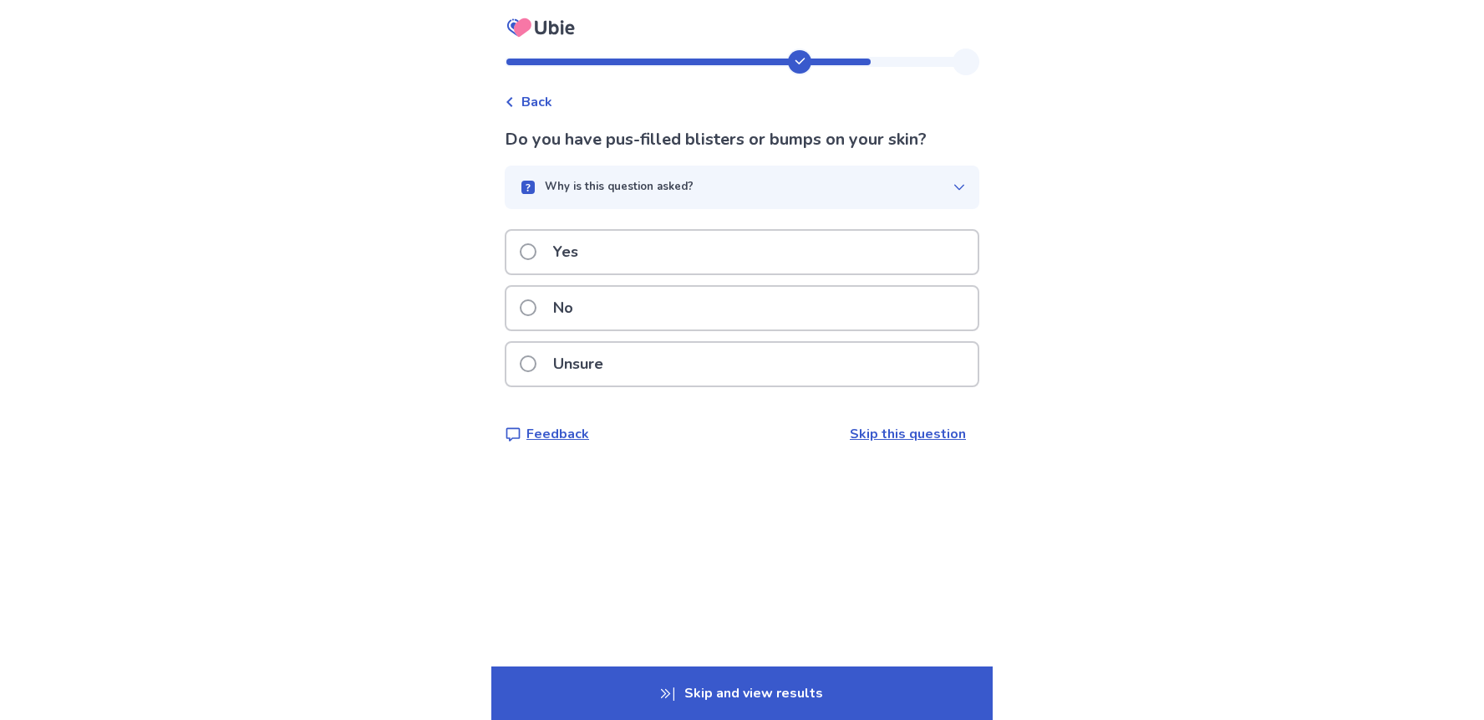
click at [659, 316] on div "No" at bounding box center [741, 308] width 471 height 43
click at [659, 315] on div "No" at bounding box center [741, 308] width 471 height 43
click at [666, 303] on div "No" at bounding box center [741, 308] width 471 height 43
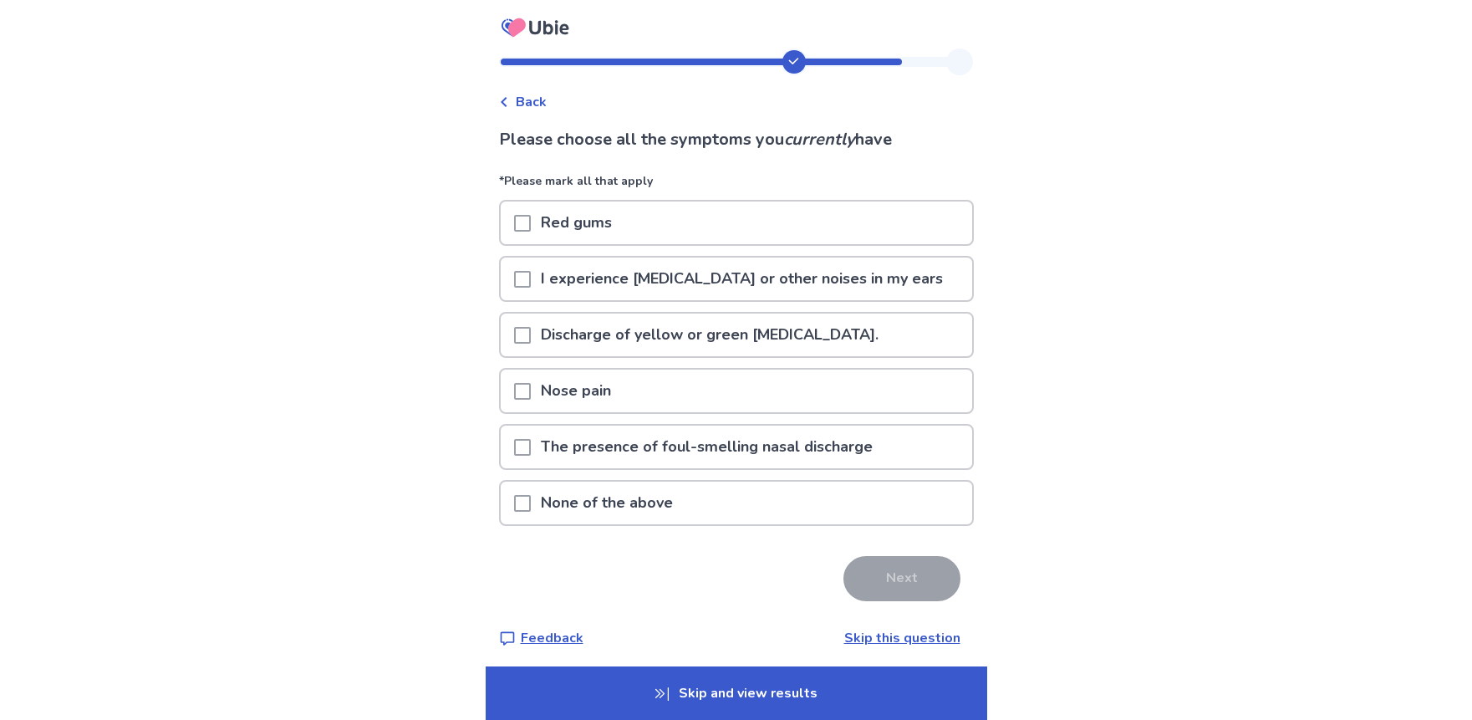
click at [527, 274] on span at bounding box center [522, 279] width 17 height 17
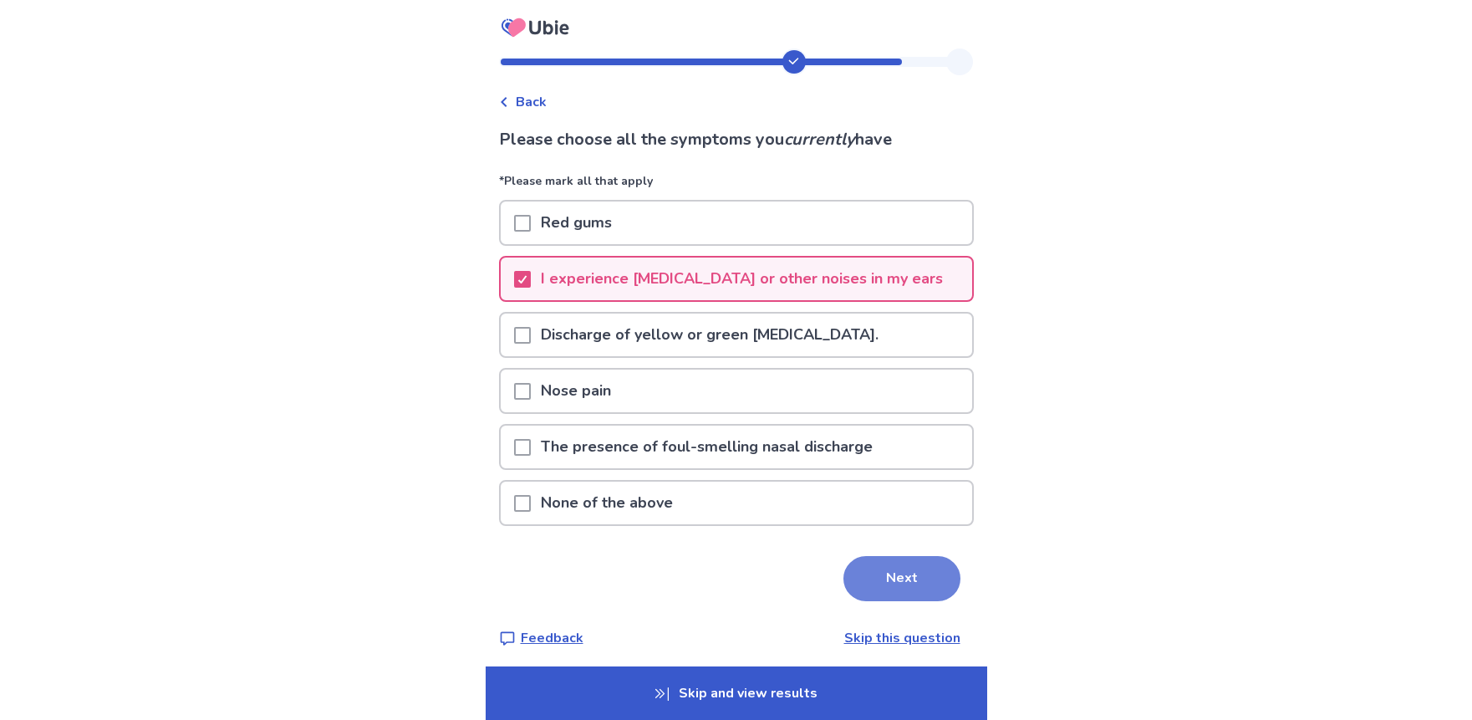
click at [883, 583] on button "Next" at bounding box center [901, 578] width 117 height 45
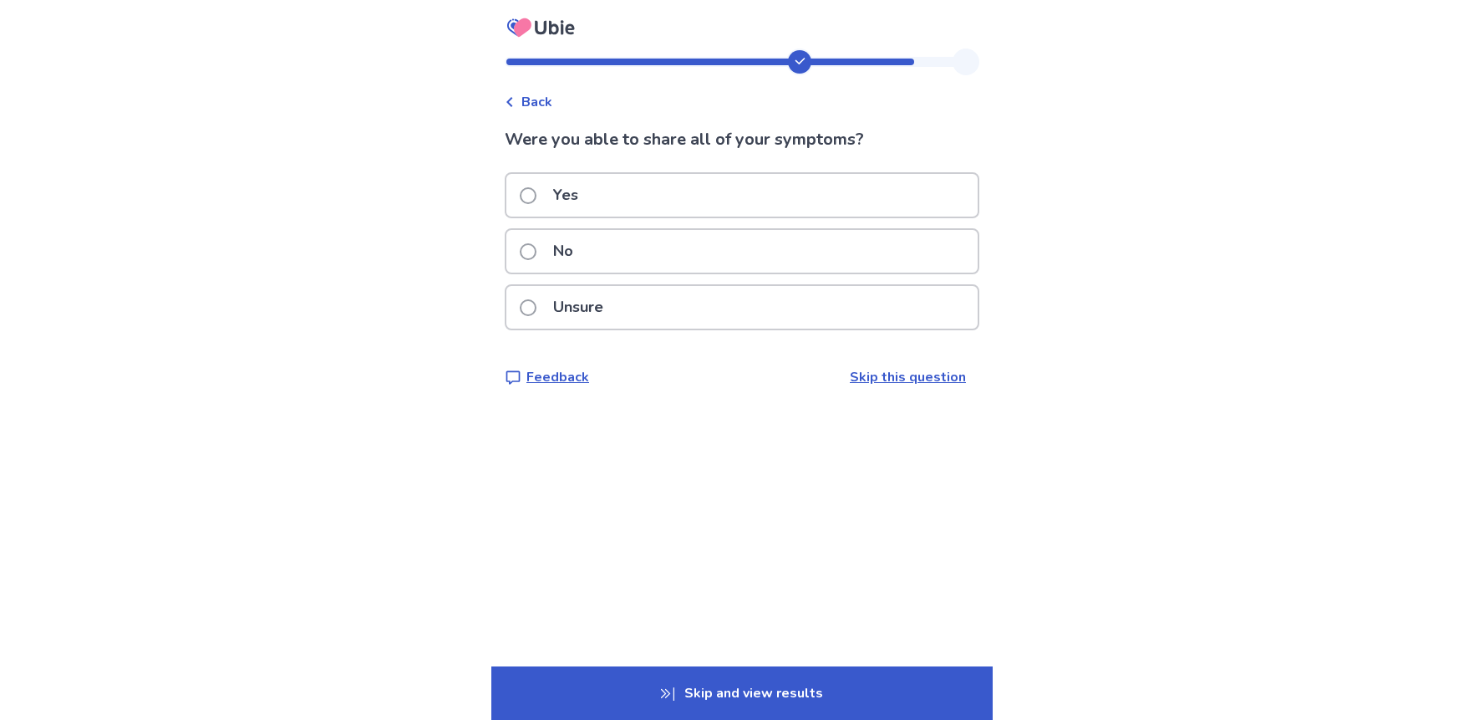
click at [659, 190] on div "Yes" at bounding box center [741, 195] width 471 height 43
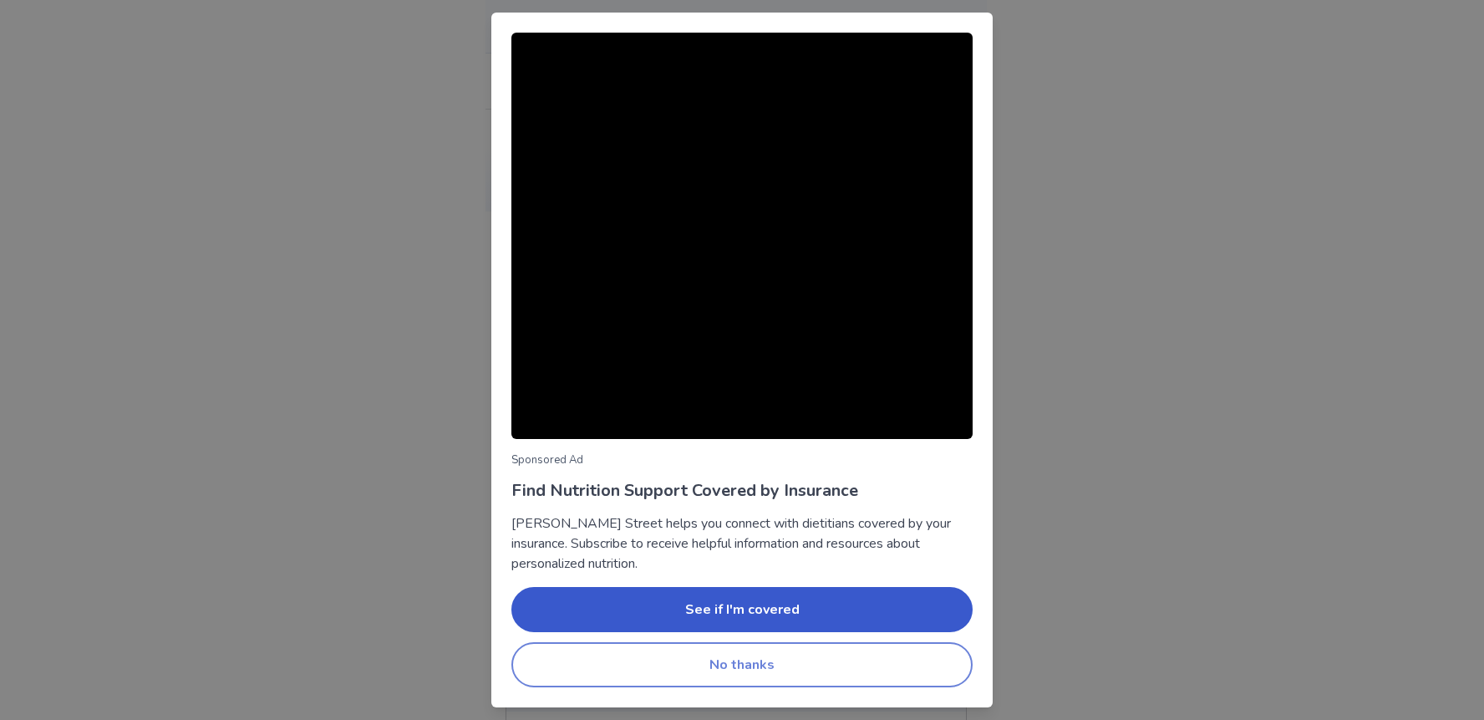
click at [645, 662] on button "No thanks" at bounding box center [741, 664] width 461 height 45
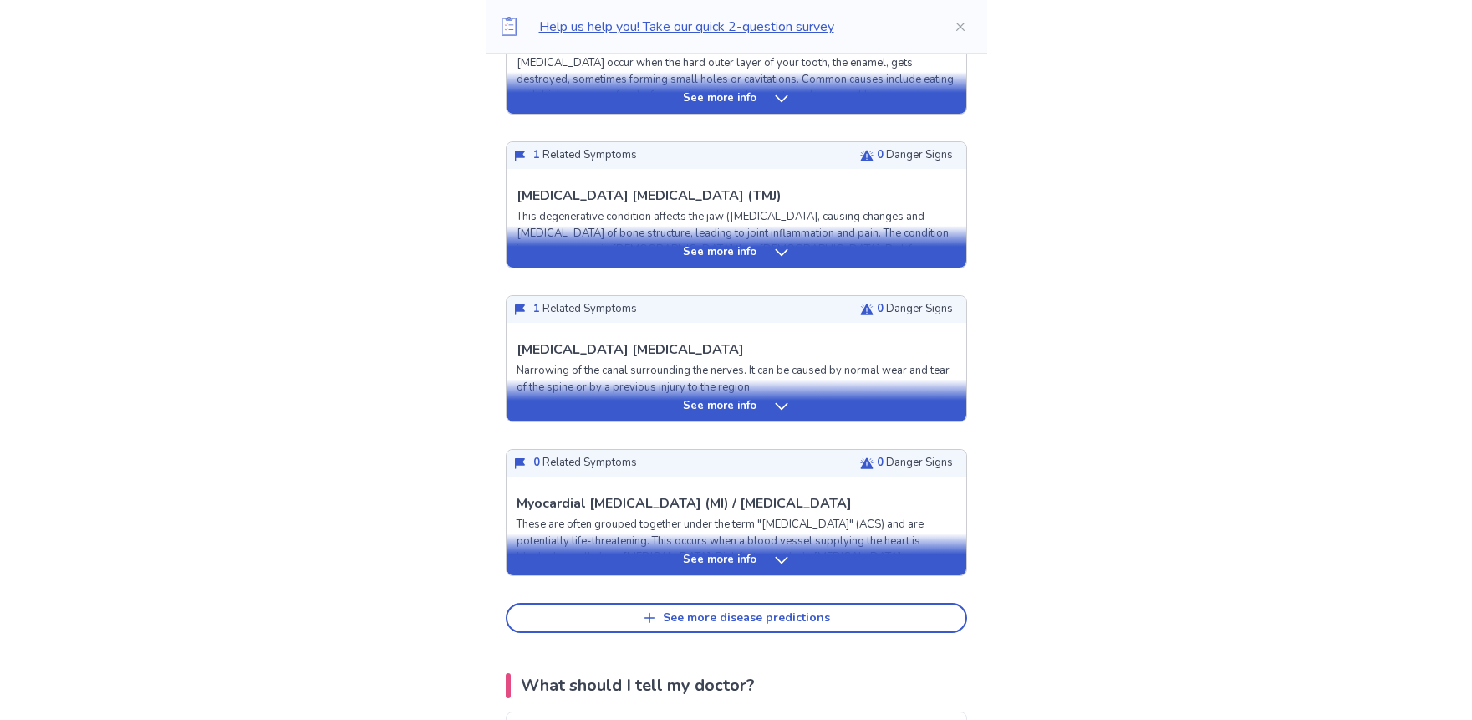
scroll to position [501, 0]
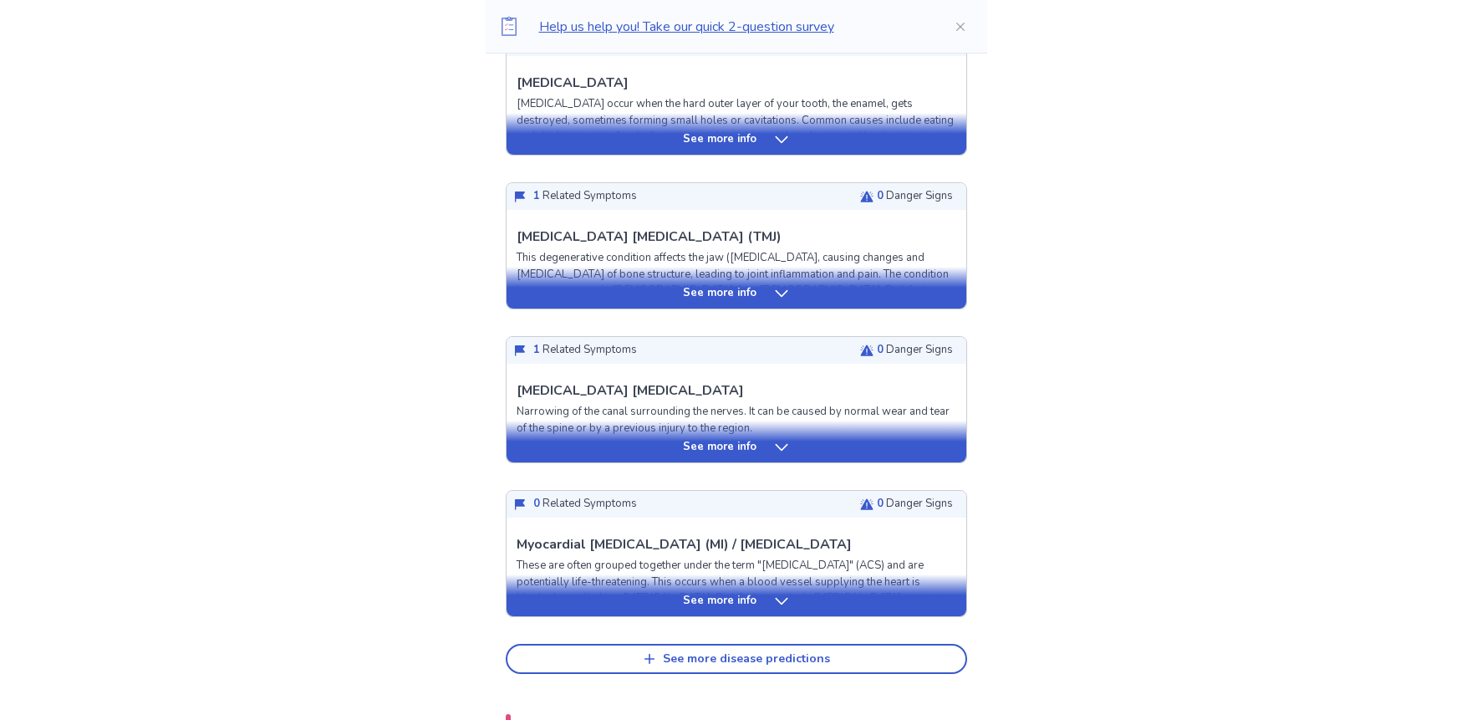
click at [671, 440] on div "See more info" at bounding box center [736, 447] width 460 height 17
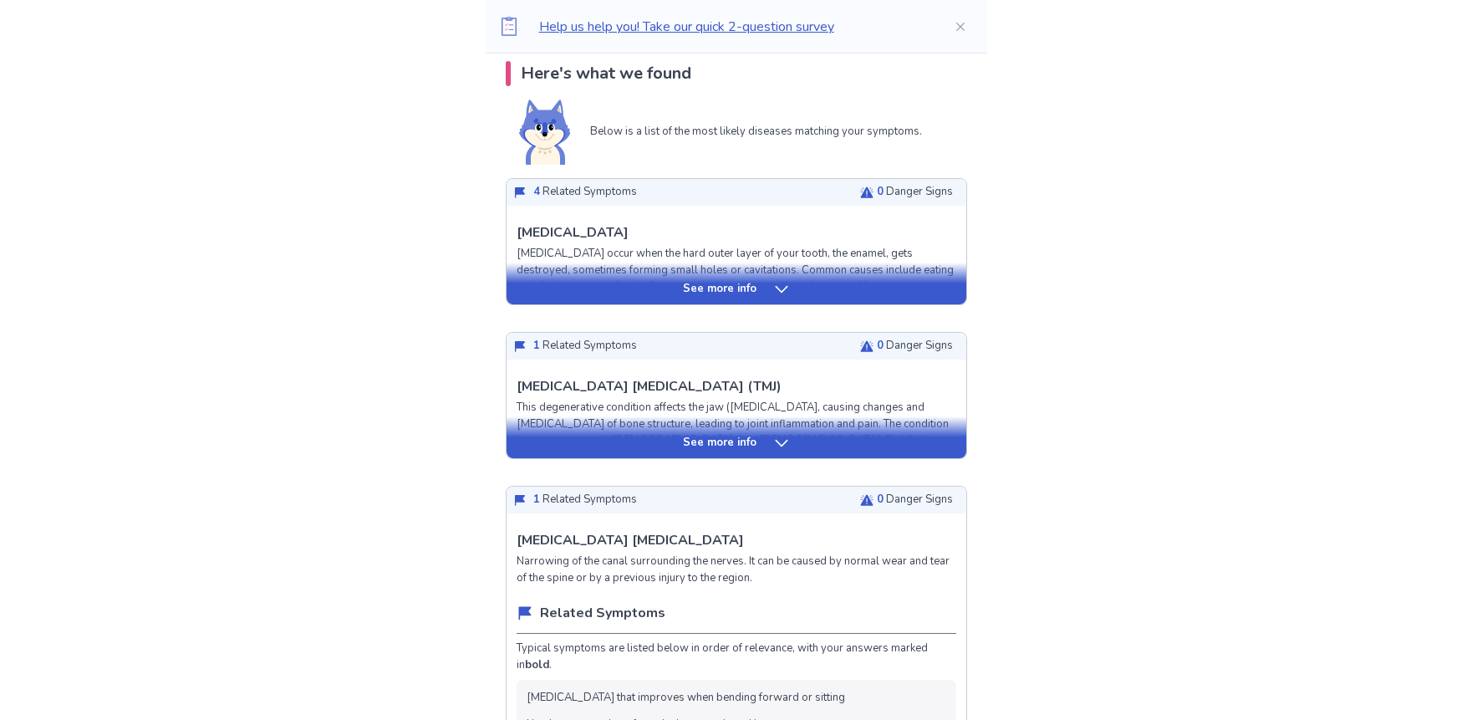
scroll to position [334, 0]
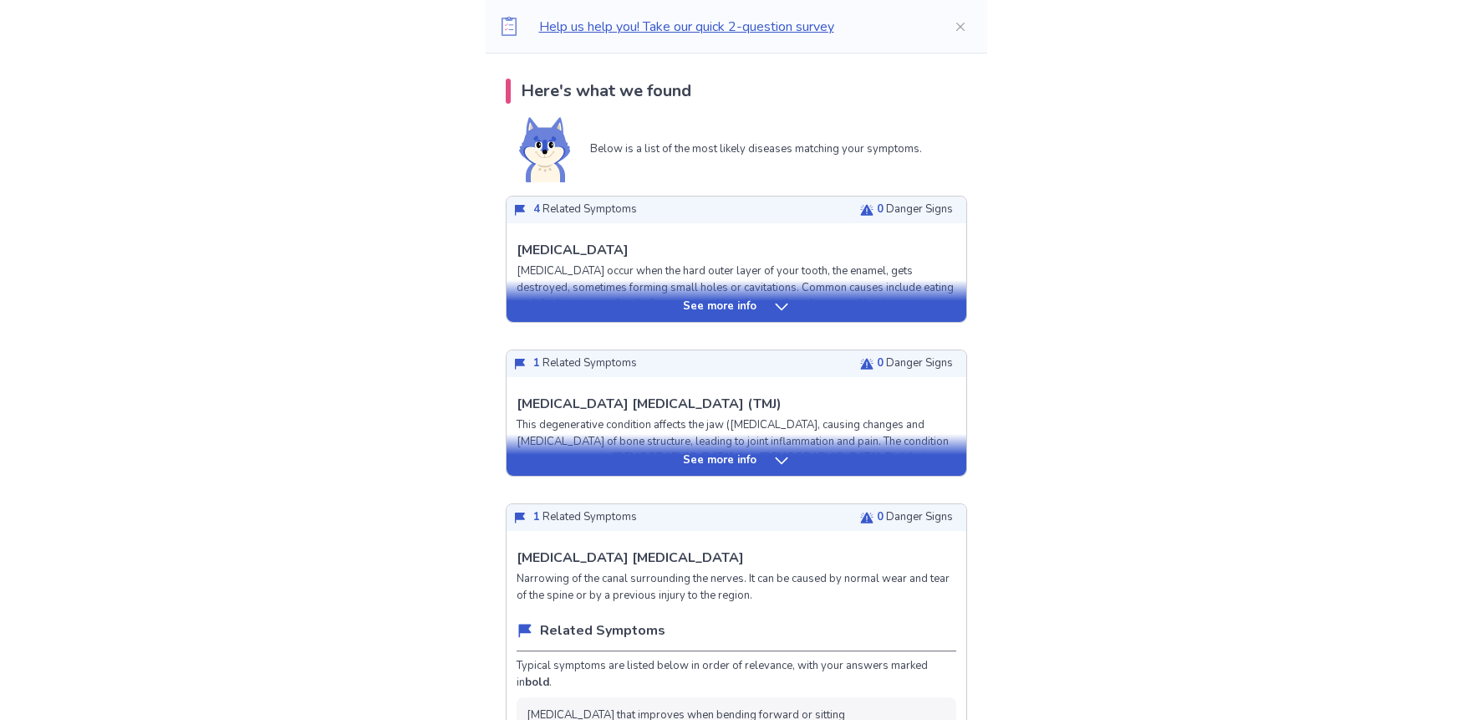
click at [694, 302] on p "See more info" at bounding box center [720, 306] width 74 height 17
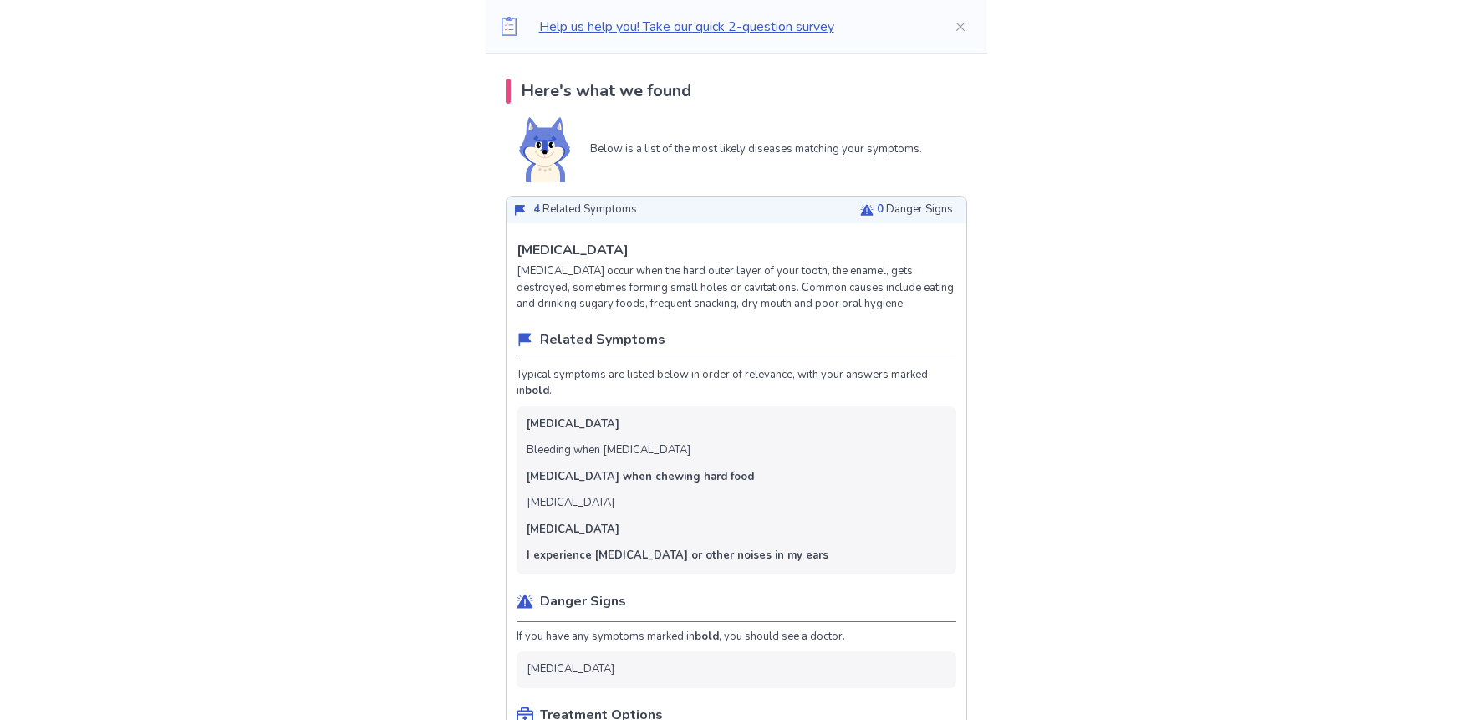
scroll to position [418, 0]
